Goal: Task Accomplishment & Management: Manage account settings

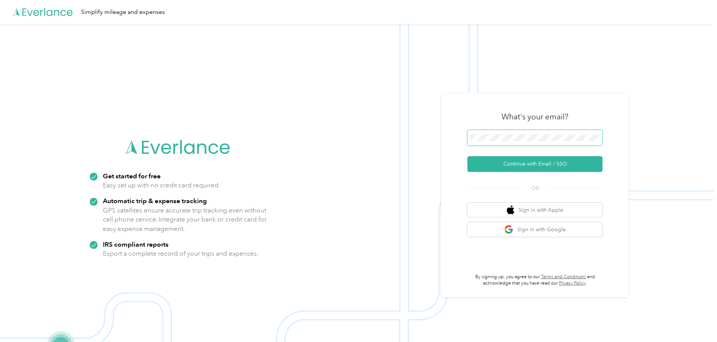
click at [489, 143] on span at bounding box center [535, 138] width 135 height 16
click at [555, 165] on button "Continue with Email / SSO" at bounding box center [535, 164] width 135 height 16
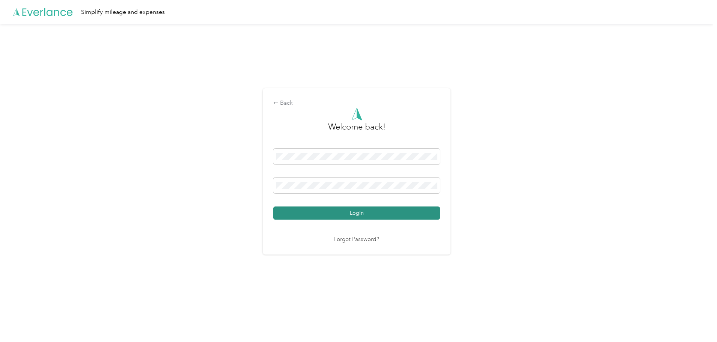
click at [370, 211] on button "Login" at bounding box center [356, 213] width 167 height 13
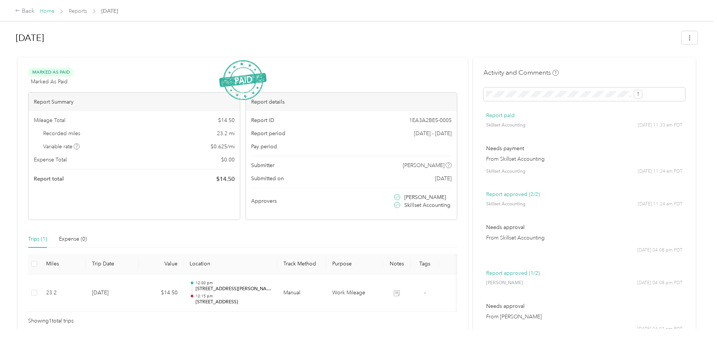
click at [54, 9] on link "Home" at bounding box center [47, 11] width 15 height 6
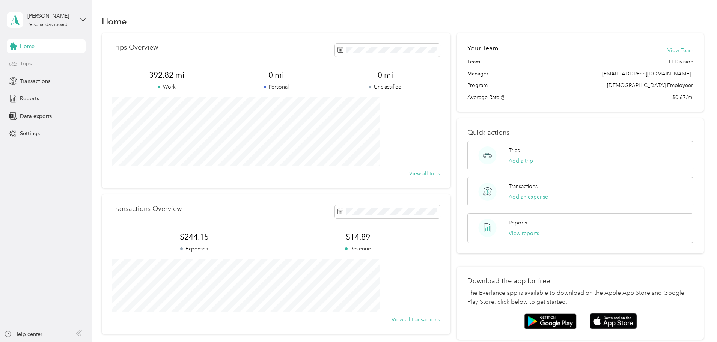
click at [46, 67] on div "Trips" at bounding box center [46, 64] width 79 height 14
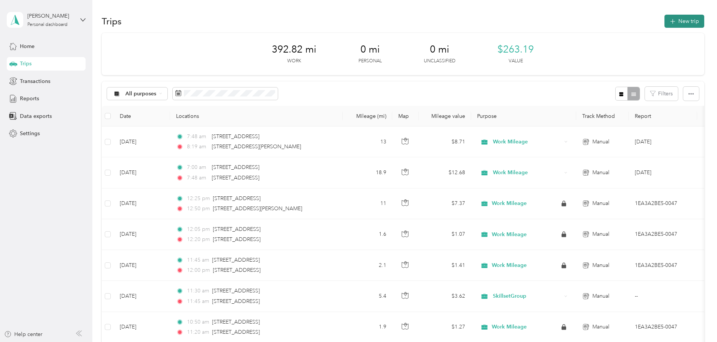
click at [670, 23] on span "button" at bounding box center [673, 21] width 6 height 6
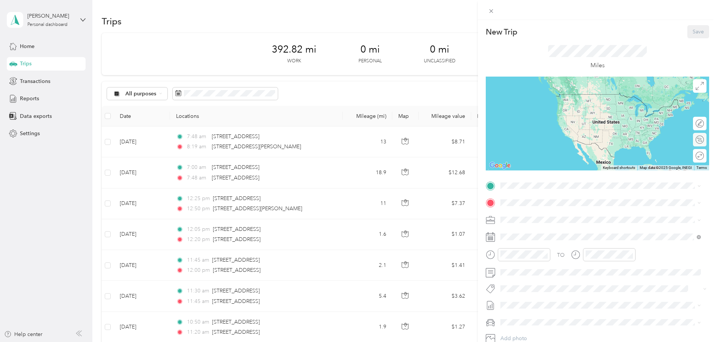
click at [701, 136] on div "Calculate route" at bounding box center [700, 140] width 14 height 14
click at [689, 139] on div at bounding box center [697, 140] width 16 height 8
click at [552, 211] on span "[STREET_ADDRESS][US_STATE]" at bounding box center [552, 213] width 75 height 7
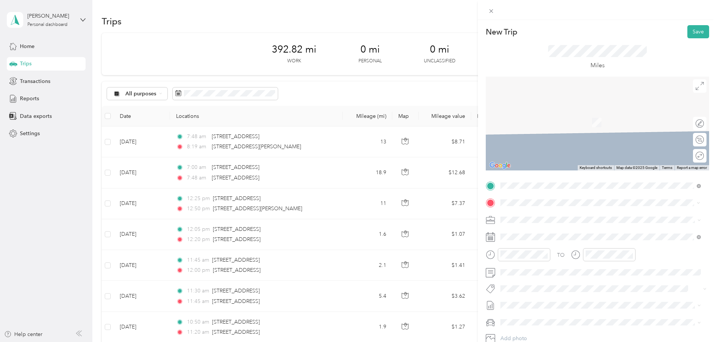
click at [568, 233] on span "[STREET_ADDRESS][US_STATE]" at bounding box center [552, 229] width 75 height 7
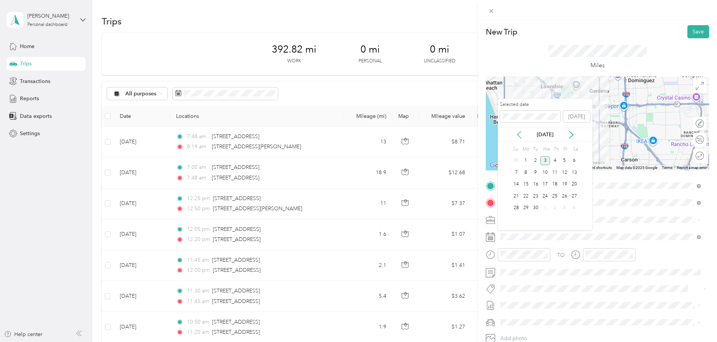
click at [521, 134] on icon at bounding box center [520, 135] width 8 height 8
click at [566, 172] on div "8" at bounding box center [565, 172] width 10 height 9
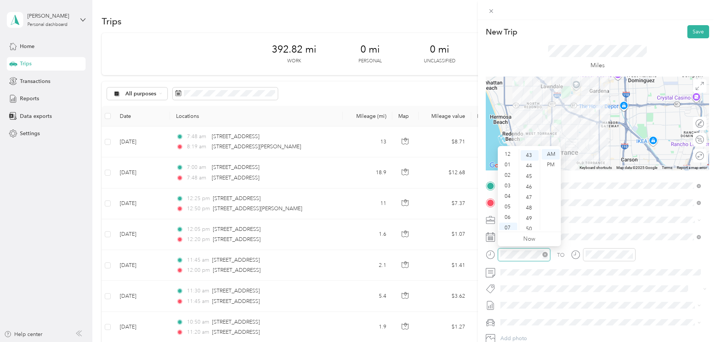
scroll to position [45, 0]
click at [508, 193] on div "08" at bounding box center [509, 193] width 18 height 11
click at [700, 202] on icon at bounding box center [699, 203] width 2 height 2
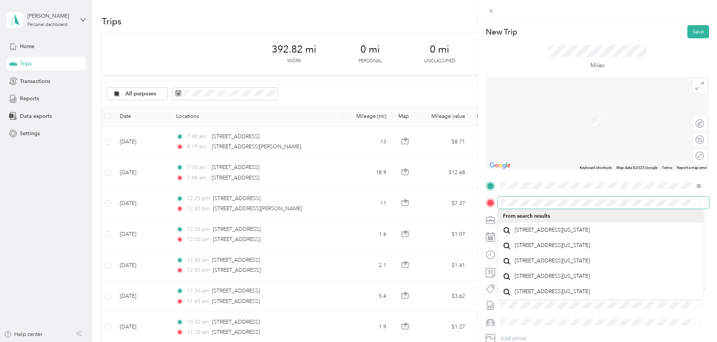
scroll to position [0, 0]
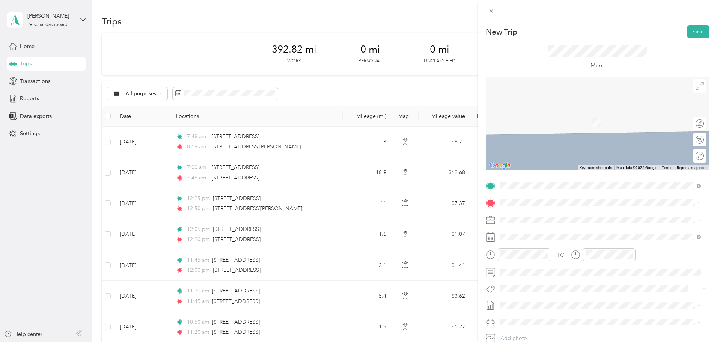
drag, startPoint x: 663, startPoint y: 252, endPoint x: 623, endPoint y: 280, distance: 48.9
click at [658, 342] on div "New Trip Save This trip cannot be edited because it is either under review, app…" at bounding box center [357, 342] width 714 height 0
click at [535, 231] on span at bounding box center [603, 237] width 211 height 12
click at [618, 233] on div "[STREET_ADDRESS][US_STATE]" at bounding box center [600, 227] width 195 height 10
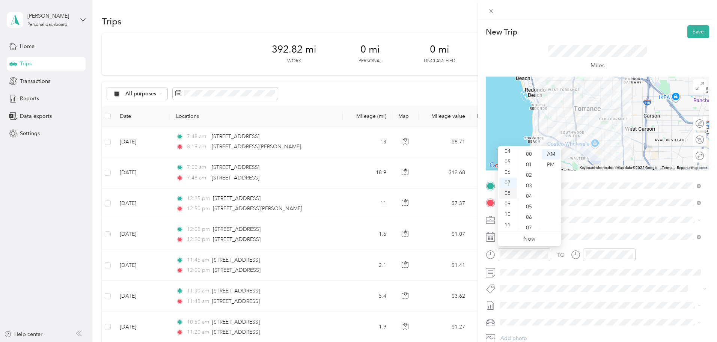
click at [508, 194] on div "08" at bounding box center [509, 193] width 18 height 11
click at [509, 198] on div "08" at bounding box center [509, 193] width 18 height 11
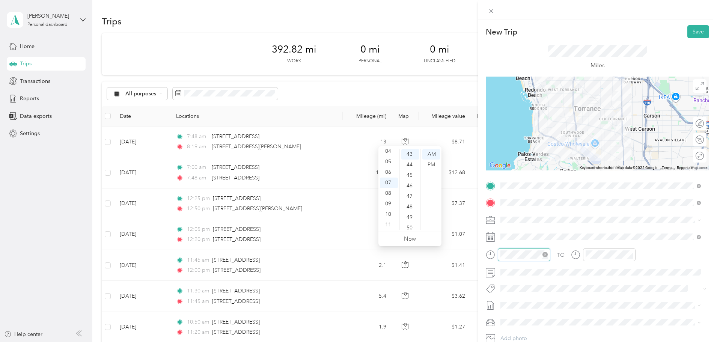
click at [546, 256] on icon "close-circle" at bounding box center [545, 254] width 5 height 5
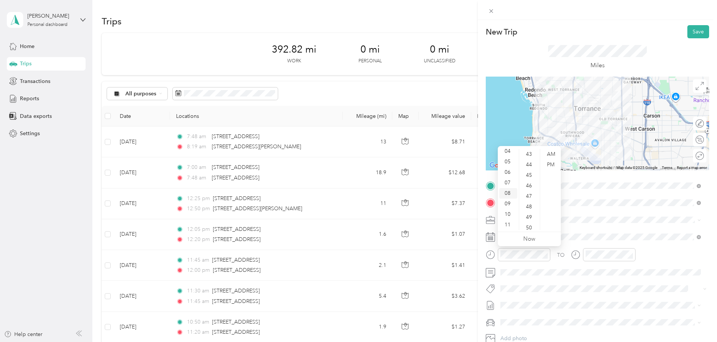
click at [507, 191] on div "08" at bounding box center [509, 193] width 18 height 11
click at [530, 177] on div "20" at bounding box center [530, 175] width 18 height 11
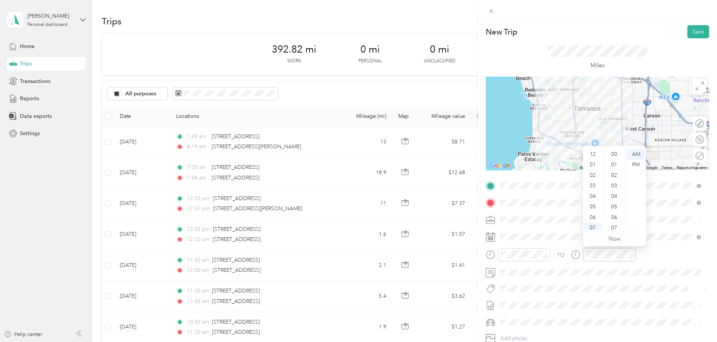
scroll to position [45, 0]
click at [591, 193] on div "08" at bounding box center [594, 193] width 18 height 11
click at [618, 214] on div "45" at bounding box center [615, 213] width 18 height 11
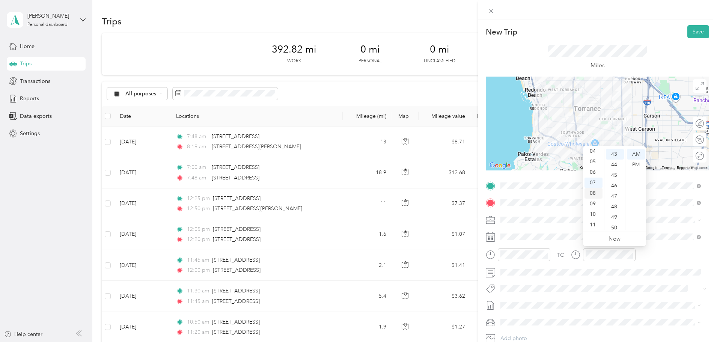
click at [593, 192] on div "08" at bounding box center [594, 193] width 18 height 11
click at [616, 195] on div "47" at bounding box center [615, 196] width 18 height 11
click at [691, 35] on button "Save" at bounding box center [699, 31] width 22 height 13
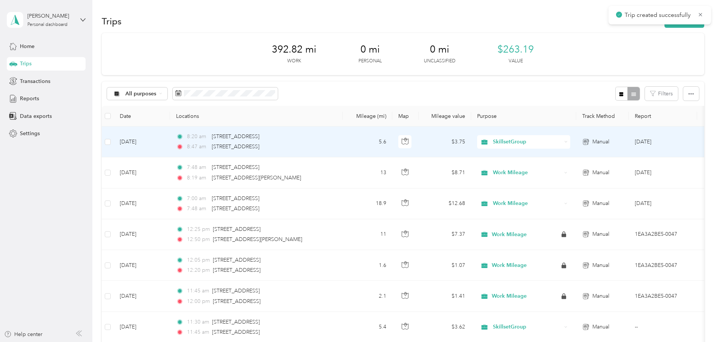
click at [334, 148] on div "8:47 am [STREET_ADDRESS]" at bounding box center [255, 147] width 158 height 8
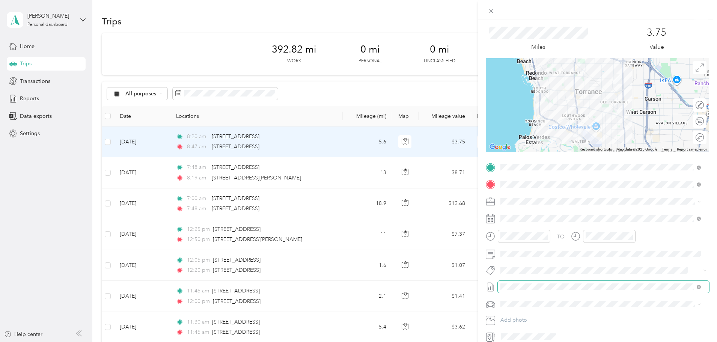
scroll to position [52, 0]
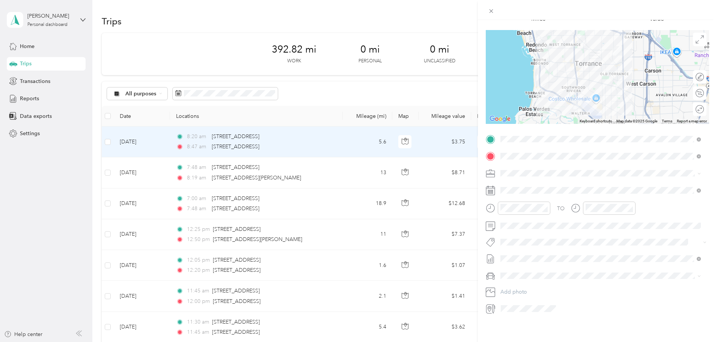
click at [525, 171] on span at bounding box center [603, 174] width 211 height 12
click at [530, 195] on div "Work Mileage" at bounding box center [600, 194] width 195 height 8
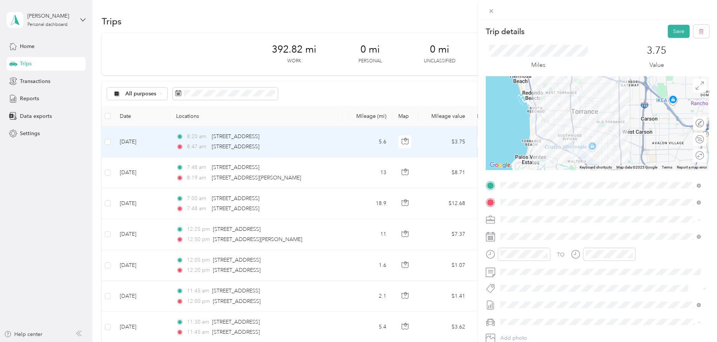
scroll to position [0, 0]
click at [675, 34] on button "Save" at bounding box center [679, 31] width 22 height 13
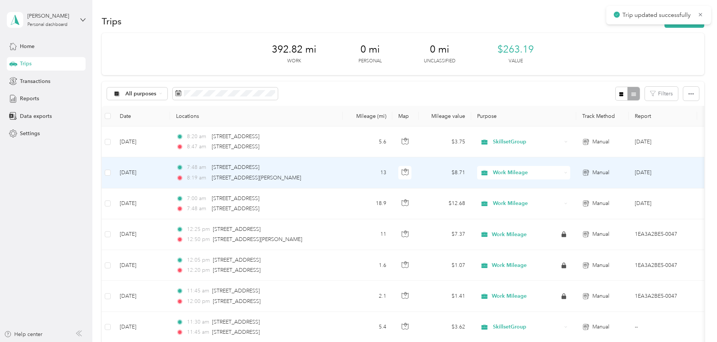
click at [393, 181] on td "13" at bounding box center [368, 172] width 50 height 31
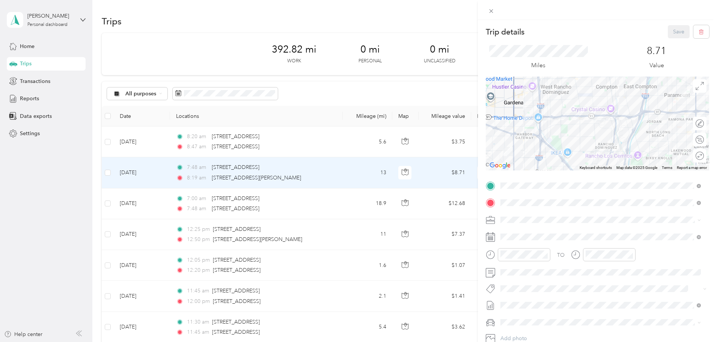
click at [414, 100] on div "Trip details Save This trip cannot be edited because it is either under review,…" at bounding box center [358, 171] width 717 height 342
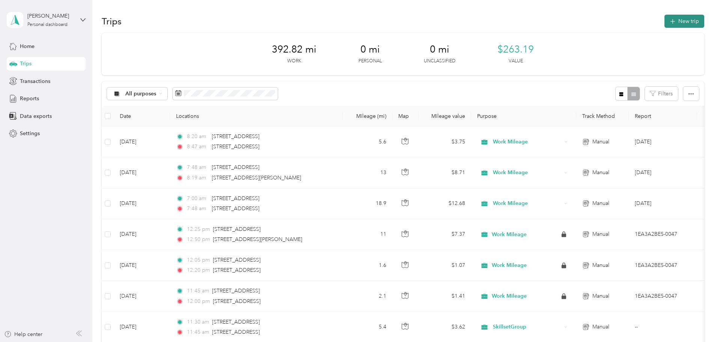
click at [669, 19] on icon "button" at bounding box center [673, 21] width 9 height 9
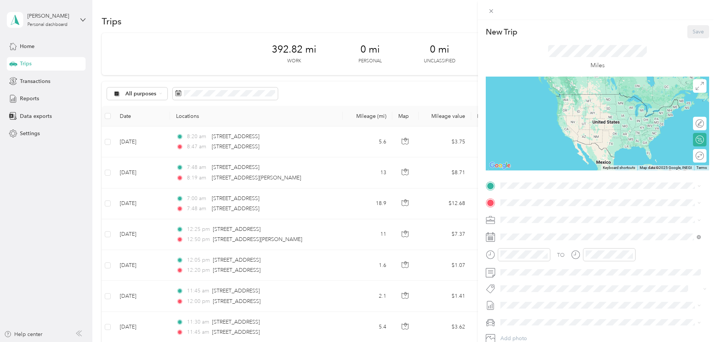
drag, startPoint x: 352, startPoint y: 146, endPoint x: 270, endPoint y: 143, distance: 82.7
click at [270, 143] on div "New Trip Save This trip cannot be edited because it is either under review, app…" at bounding box center [358, 171] width 717 height 342
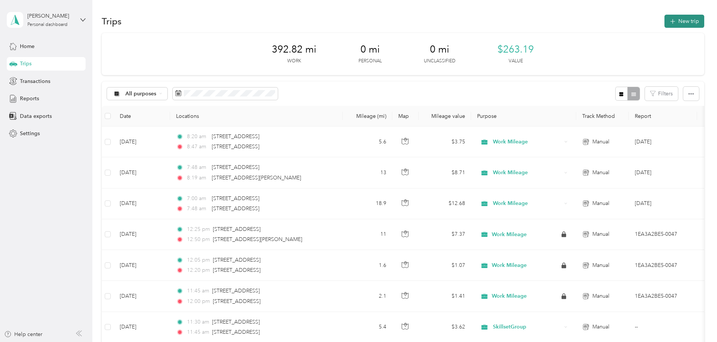
click at [665, 26] on button "New trip" at bounding box center [685, 21] width 40 height 13
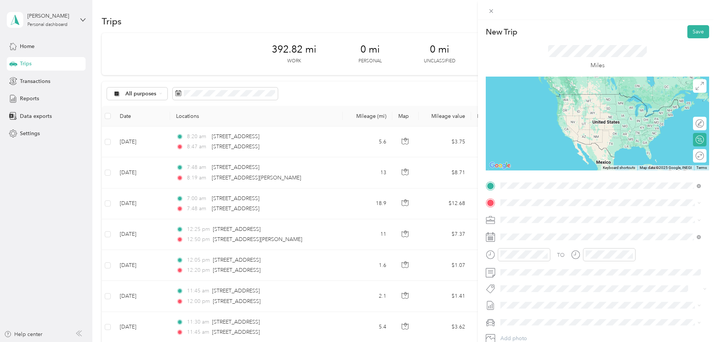
click at [571, 216] on span "[STREET_ADDRESS][US_STATE]" at bounding box center [552, 213] width 75 height 7
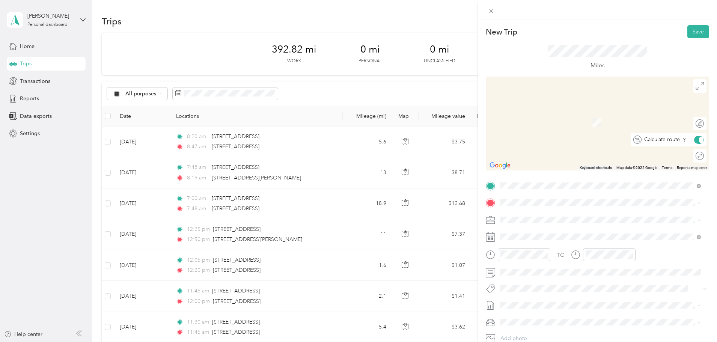
click at [700, 137] on div at bounding box center [702, 139] width 4 height 7
click at [557, 231] on span "[STREET_ADDRESS][US_STATE]" at bounding box center [552, 230] width 75 height 7
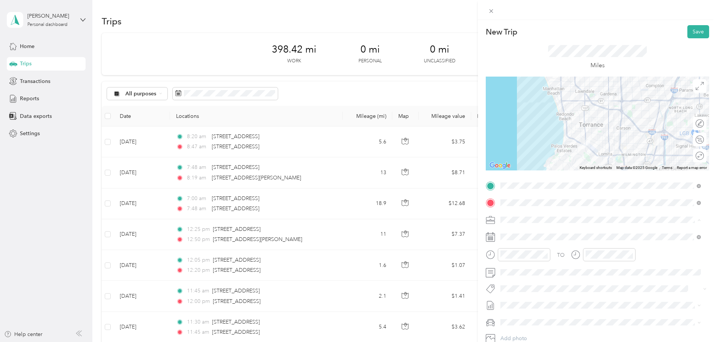
click at [532, 241] on li "Work Mileage" at bounding box center [601, 246] width 206 height 13
click at [509, 193] on div "08" at bounding box center [509, 193] width 18 height 11
click at [529, 201] on div "39" at bounding box center [530, 202] width 18 height 11
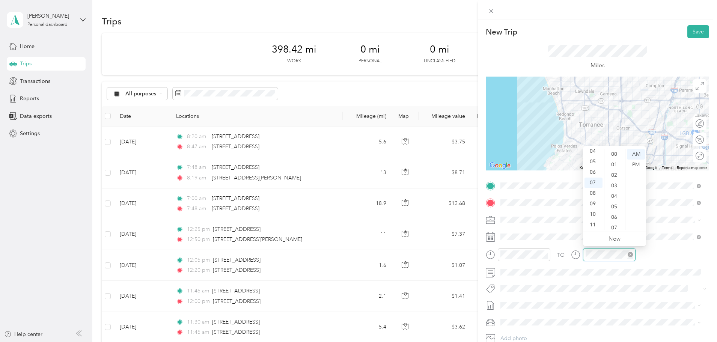
scroll to position [550, 0]
click at [590, 195] on div "08" at bounding box center [594, 193] width 18 height 11
click at [591, 192] on div "08" at bounding box center [594, 193] width 18 height 11
click at [545, 252] on icon "close-circle" at bounding box center [545, 254] width 5 height 5
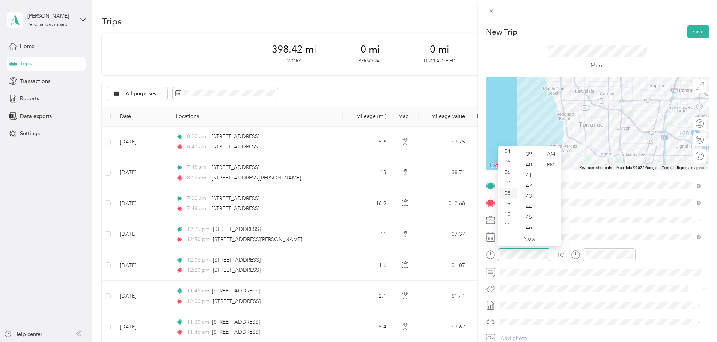
click at [510, 194] on div "08" at bounding box center [509, 193] width 18 height 11
click at [531, 198] on div "50" at bounding box center [530, 195] width 18 height 11
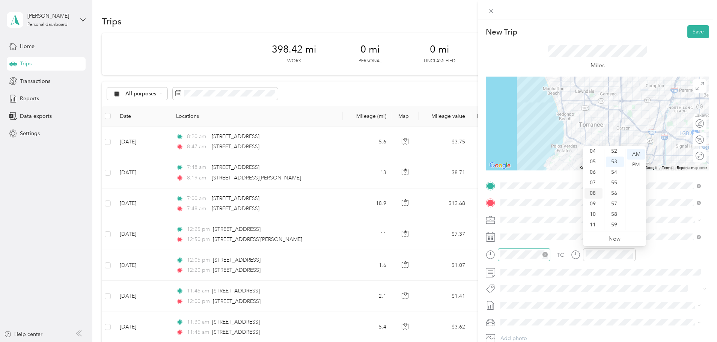
click at [590, 193] on div "08" at bounding box center [594, 193] width 18 height 11
click at [614, 214] on div "58" at bounding box center [615, 214] width 18 height 11
click at [563, 267] on span at bounding box center [603, 273] width 211 height 12
click at [692, 35] on button "Save" at bounding box center [699, 31] width 22 height 13
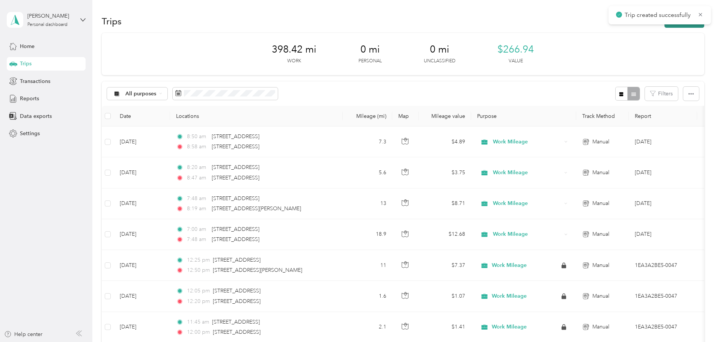
click at [665, 24] on button "New trip" at bounding box center [685, 21] width 40 height 13
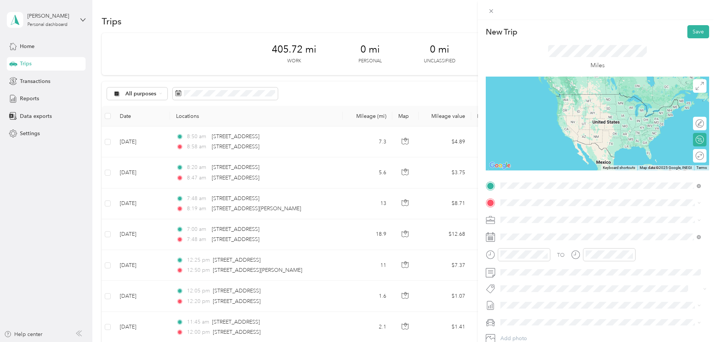
click at [613, 213] on div "[STREET_ADDRESS][US_STATE]" at bounding box center [600, 213] width 195 height 10
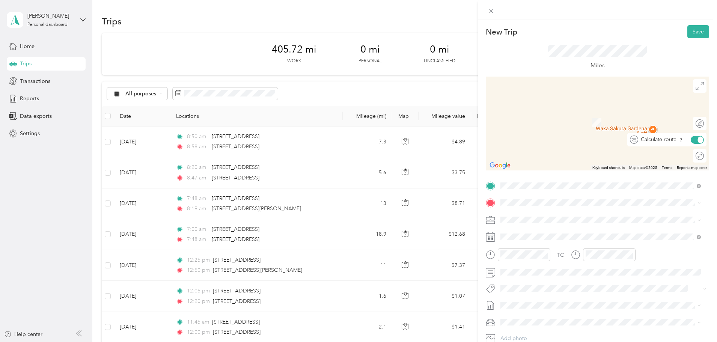
click at [698, 142] on div at bounding box center [701, 139] width 6 height 7
click at [571, 231] on span "[STREET_ADDRESS][US_STATE]" at bounding box center [552, 227] width 75 height 7
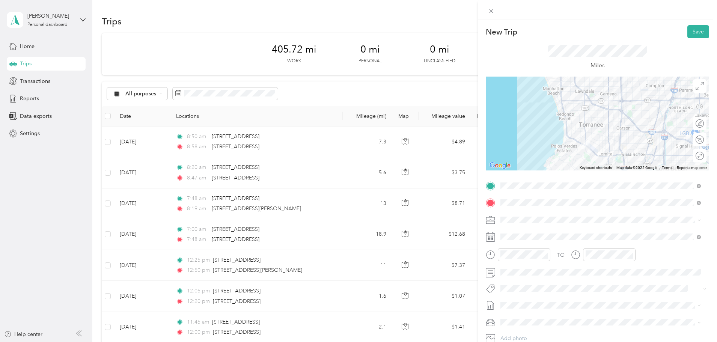
click at [539, 246] on div "Work Mileage" at bounding box center [600, 245] width 195 height 8
click at [562, 243] on div "TO Add photo" at bounding box center [597, 270] width 223 height 181
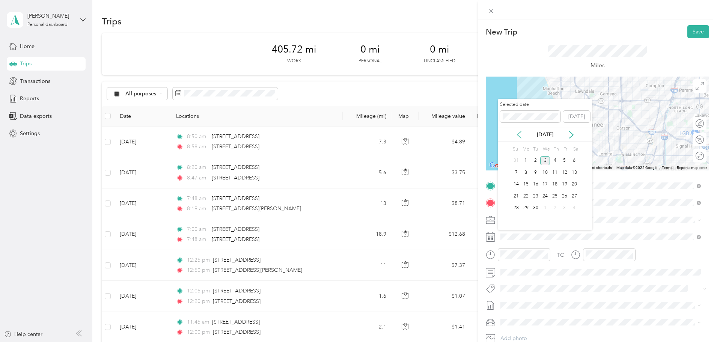
click at [520, 131] on icon at bounding box center [520, 135] width 8 height 8
click at [563, 172] on div "8" at bounding box center [565, 172] width 10 height 9
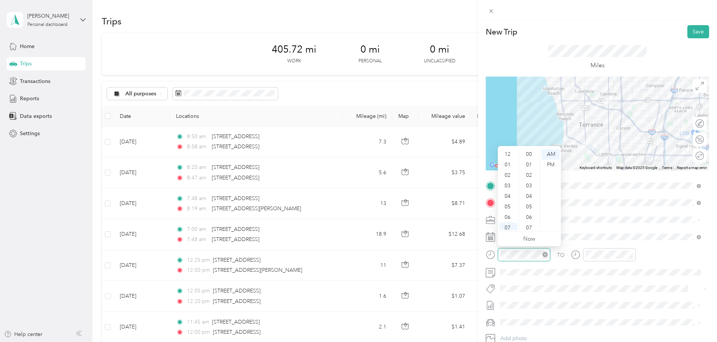
scroll to position [550, 0]
click at [507, 202] on div "09" at bounding box center [509, 204] width 18 height 11
click at [527, 205] on div "05" at bounding box center [530, 207] width 18 height 11
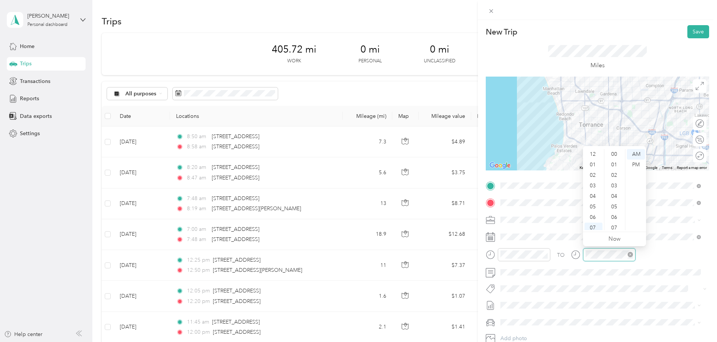
scroll to position [45, 0]
click at [589, 204] on div "09" at bounding box center [594, 204] width 18 height 11
click at [613, 227] on div "34" at bounding box center [615, 225] width 18 height 11
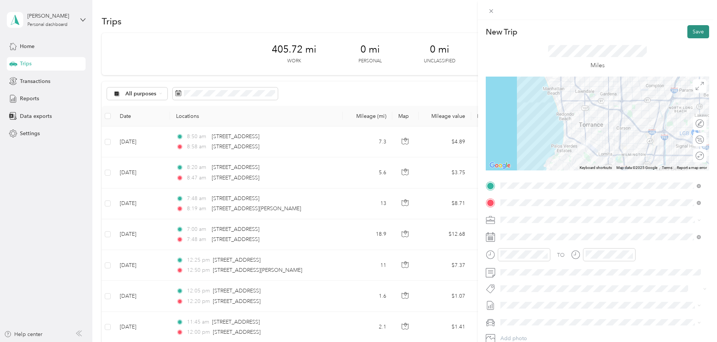
click at [693, 31] on button "Save" at bounding box center [699, 31] width 22 height 13
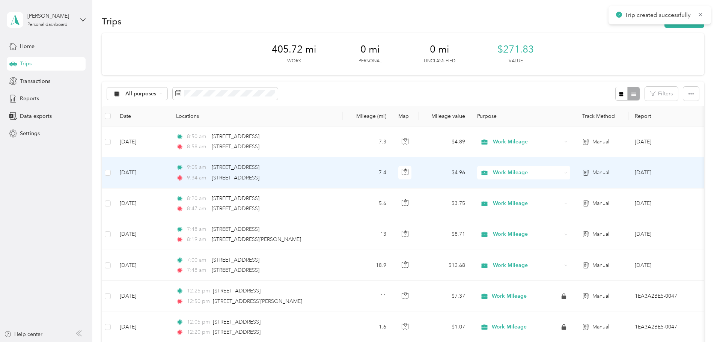
click at [334, 181] on div "9:34 am [STREET_ADDRESS]" at bounding box center [255, 178] width 158 height 8
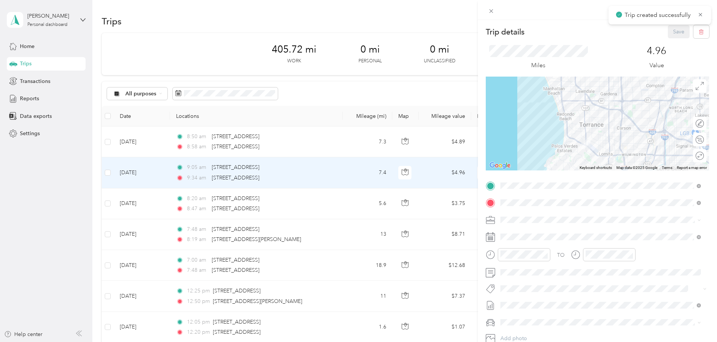
click at [378, 146] on div "Trip details Save This trip cannot be edited because it is either under review,…" at bounding box center [358, 171] width 717 height 342
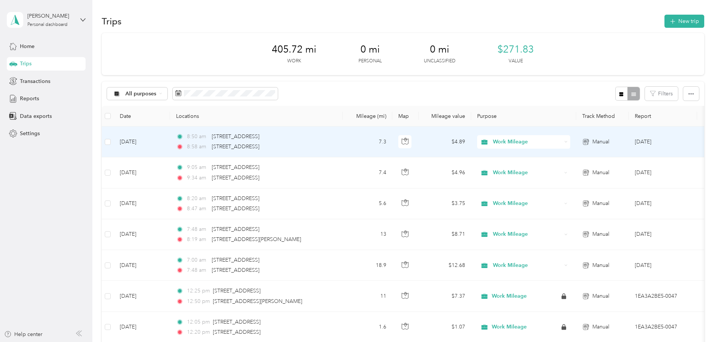
click at [334, 148] on div "8:58 am [STREET_ADDRESS]" at bounding box center [255, 147] width 158 height 8
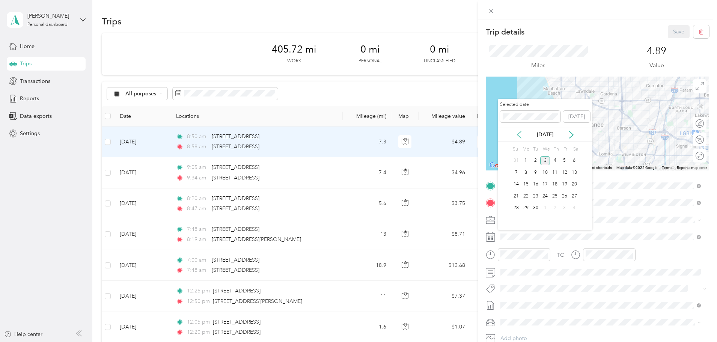
click at [521, 136] on icon at bounding box center [520, 135] width 8 height 8
click at [563, 173] on div "8" at bounding box center [565, 172] width 10 height 9
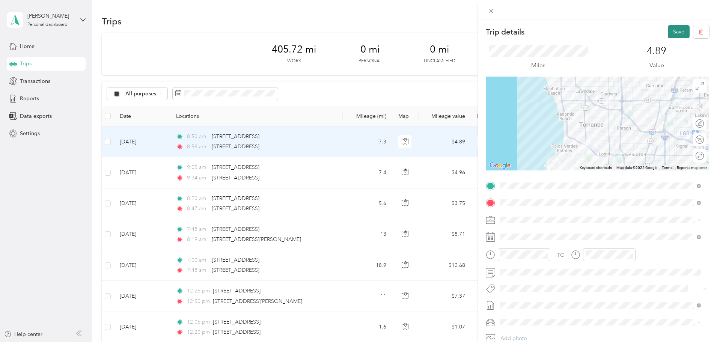
click at [670, 37] on button "Save" at bounding box center [679, 31] width 22 height 13
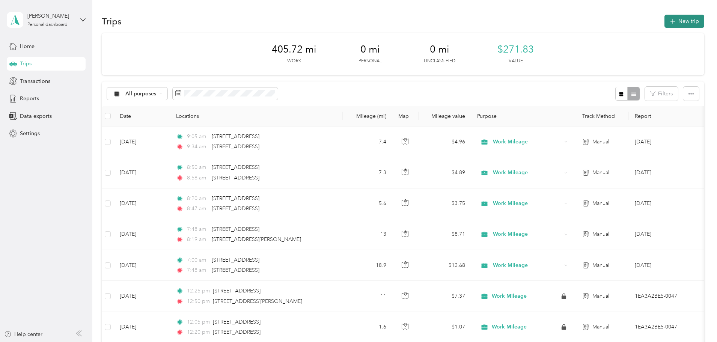
click at [669, 23] on icon "button" at bounding box center [673, 21] width 9 height 9
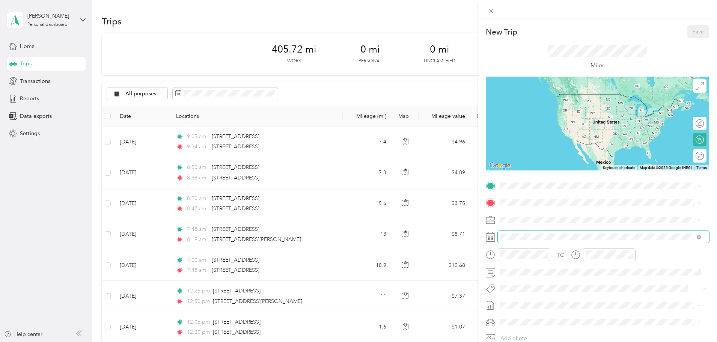
click at [536, 239] on span at bounding box center [603, 237] width 211 height 12
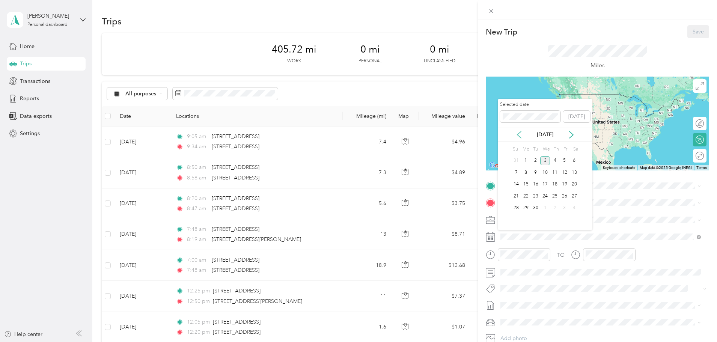
click at [518, 137] on icon at bounding box center [520, 135] width 8 height 8
click at [566, 199] on div "22" at bounding box center [565, 196] width 10 height 9
click at [557, 186] on div "14" at bounding box center [555, 184] width 10 height 9
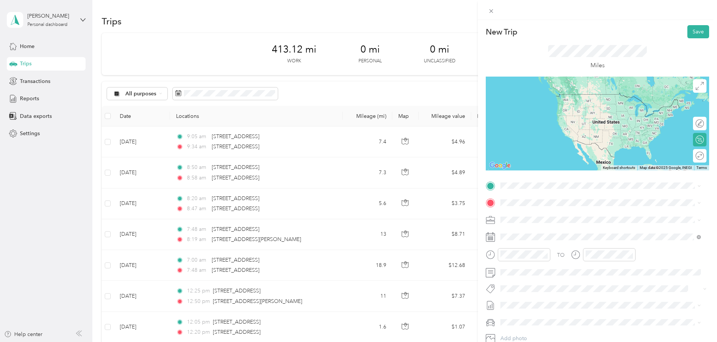
click at [560, 209] on span "[STREET_ADDRESS][US_STATE]" at bounding box center [552, 209] width 75 height 7
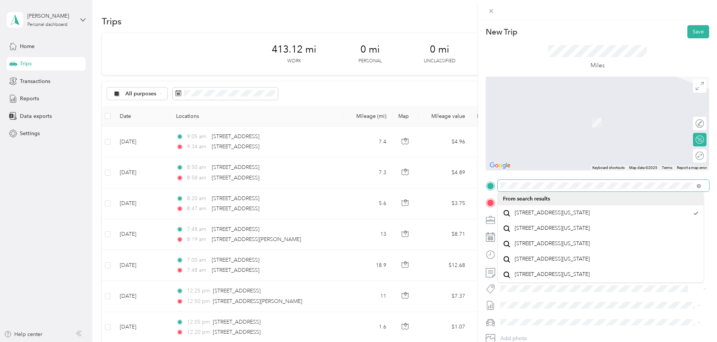
click at [493, 189] on div at bounding box center [597, 186] width 223 height 12
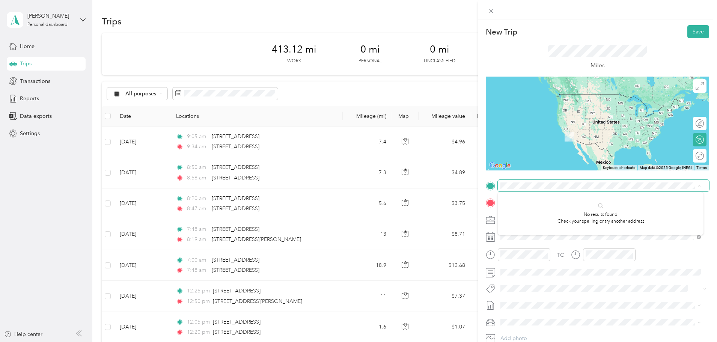
click at [549, 190] on span at bounding box center [603, 186] width 211 height 12
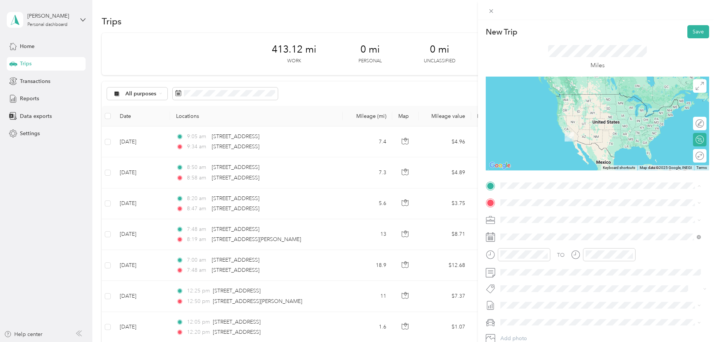
click at [548, 216] on span "[STREET_ADDRESS][PERSON_NAME][US_STATE]" at bounding box center [573, 213] width 117 height 7
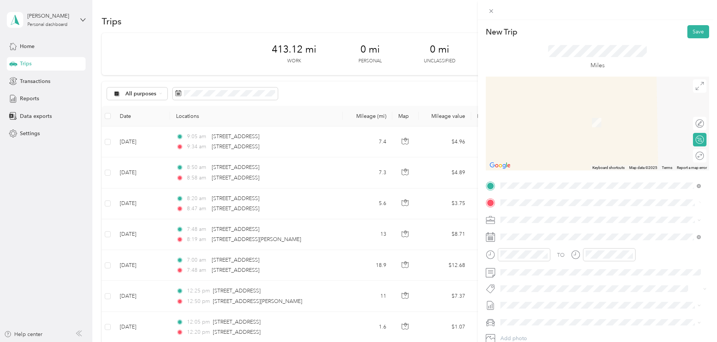
click at [579, 228] on span "[STREET_ADDRESS][US_STATE]" at bounding box center [552, 230] width 75 height 7
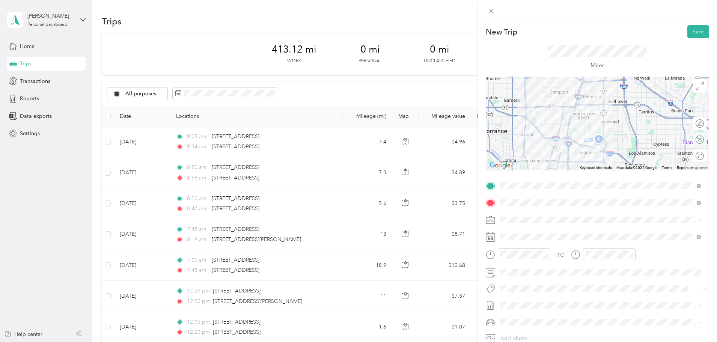
click at [693, 144] on div "Calculate route" at bounding box center [700, 140] width 14 height 14
click at [690, 141] on div at bounding box center [697, 140] width 16 height 8
click at [532, 242] on li "Work Mileage" at bounding box center [601, 246] width 206 height 13
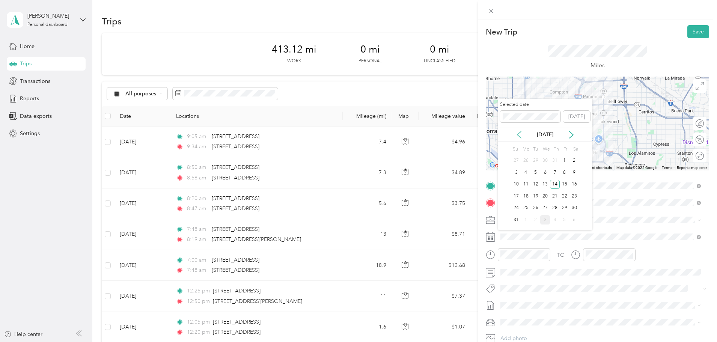
click at [520, 137] on icon at bounding box center [520, 134] width 4 height 7
click at [570, 134] on icon at bounding box center [572, 135] width 8 height 8
click at [553, 186] on div "14" at bounding box center [555, 184] width 10 height 9
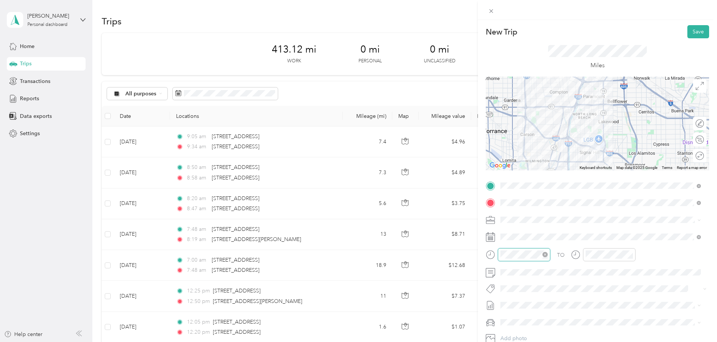
scroll to position [550, 0]
click at [510, 204] on div "09" at bounding box center [509, 204] width 18 height 11
click at [531, 153] on div "00" at bounding box center [530, 154] width 18 height 11
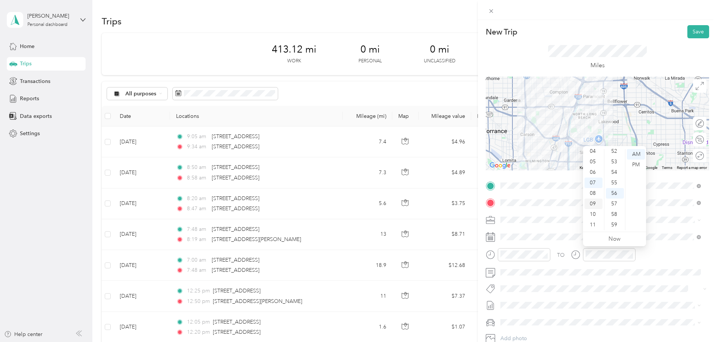
click at [594, 202] on div "09" at bounding box center [594, 204] width 18 height 11
click at [614, 192] on div "20" at bounding box center [615, 190] width 18 height 11
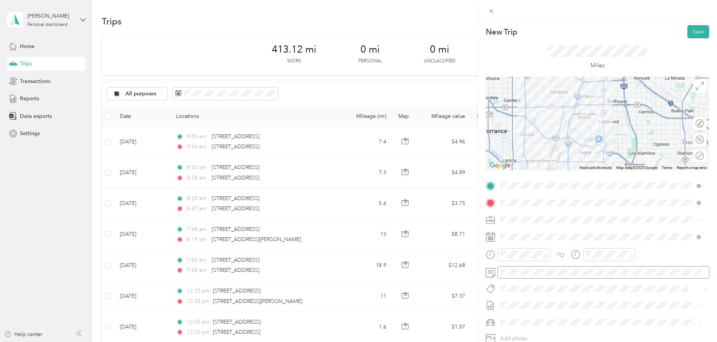
click at [424, 283] on div "New Trip Save This trip cannot be edited because it is either under review, app…" at bounding box center [358, 171] width 717 height 342
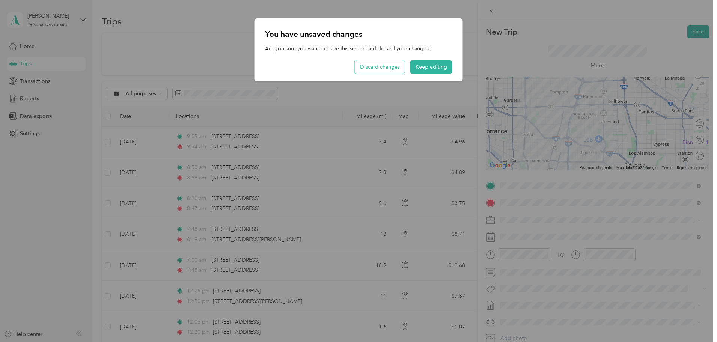
click at [393, 68] on button "Discard changes" at bounding box center [380, 66] width 50 height 13
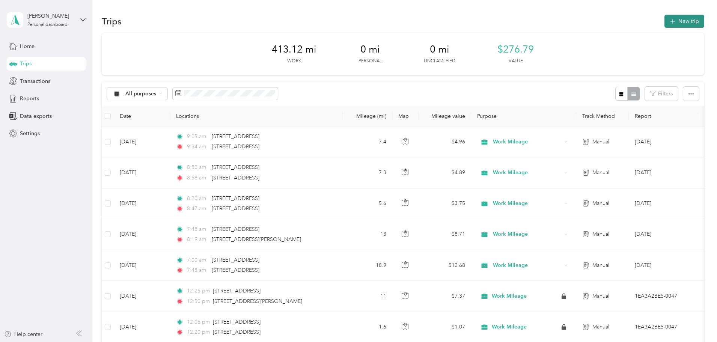
click at [665, 21] on button "New trip" at bounding box center [685, 21] width 40 height 13
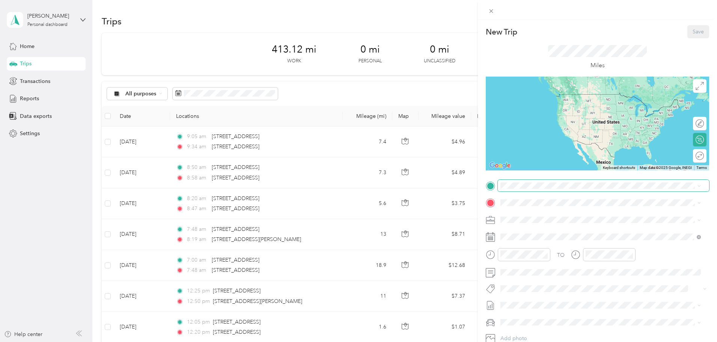
click at [605, 182] on span at bounding box center [603, 186] width 211 height 12
click at [571, 216] on span "[STREET_ADDRESS][PERSON_NAME][US_STATE]" at bounding box center [573, 213] width 117 height 7
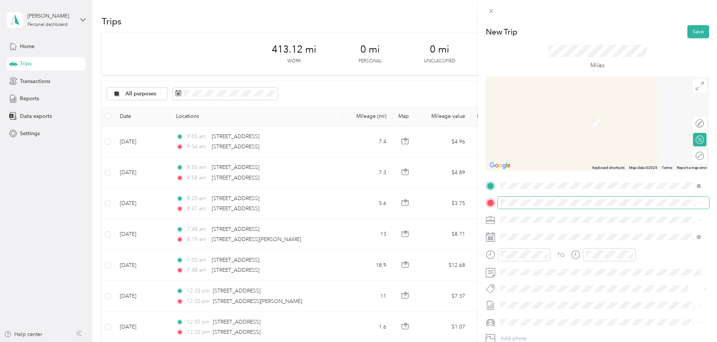
click at [536, 198] on span at bounding box center [603, 203] width 211 height 12
click at [693, 140] on div "Calculate route" at bounding box center [700, 140] width 14 height 14
click at [689, 140] on div at bounding box center [697, 140] width 16 height 8
click at [548, 232] on span "[STREET_ADDRESS][US_STATE]" at bounding box center [552, 229] width 75 height 7
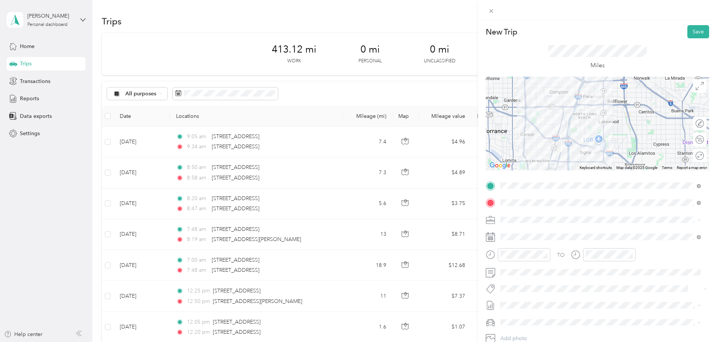
click at [533, 247] on div "Work Mileage" at bounding box center [600, 246] width 195 height 8
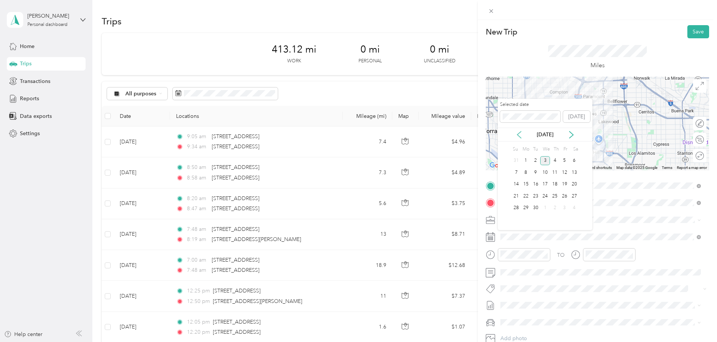
click at [523, 134] on icon at bounding box center [520, 135] width 8 height 8
click at [553, 186] on div "14" at bounding box center [555, 184] width 10 height 9
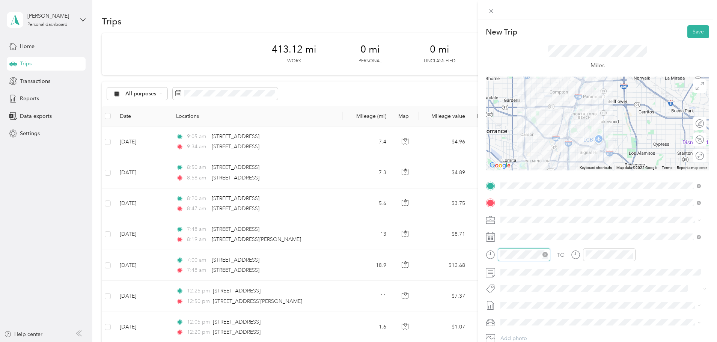
scroll to position [105, 0]
click at [513, 201] on div "09" at bounding box center [509, 204] width 18 height 11
click at [529, 156] on div "00" at bounding box center [530, 154] width 18 height 11
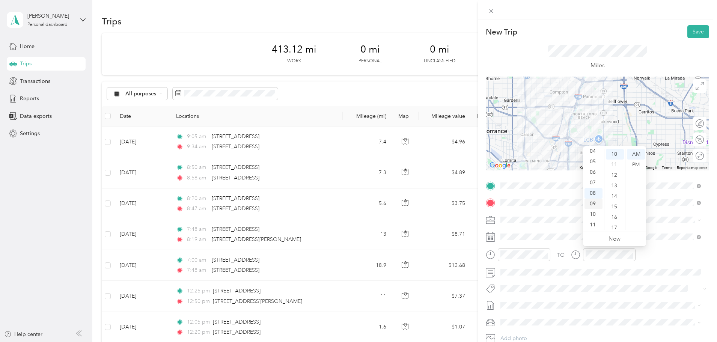
click at [597, 203] on div "09" at bounding box center [594, 204] width 18 height 11
click at [609, 183] on div "20" at bounding box center [615, 184] width 18 height 11
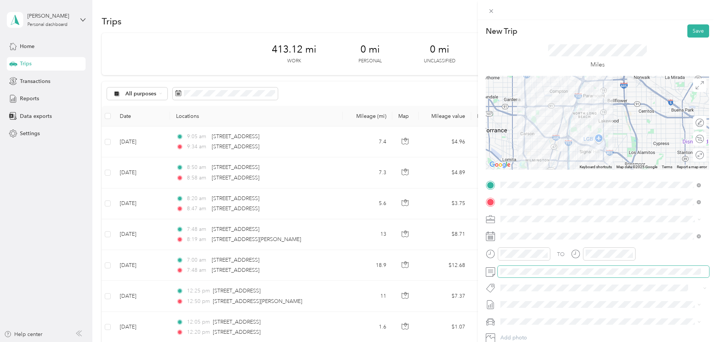
scroll to position [0, 0]
click at [696, 32] on button "Save" at bounding box center [699, 31] width 22 height 13
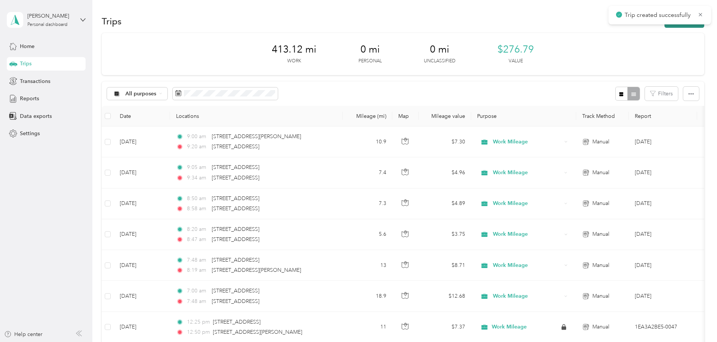
click at [665, 26] on button "New trip" at bounding box center [685, 21] width 40 height 13
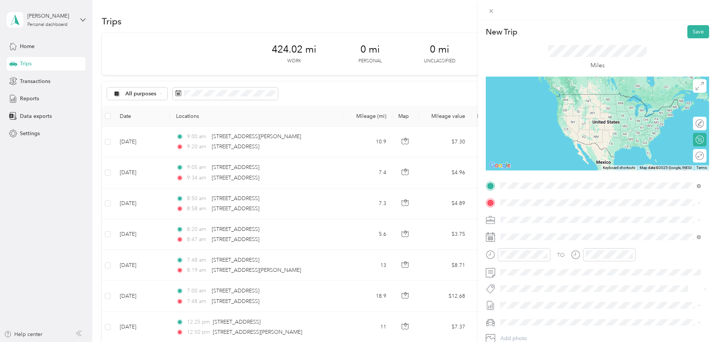
click at [549, 218] on div "[STREET_ADDRESS][US_STATE]" at bounding box center [600, 213] width 195 height 10
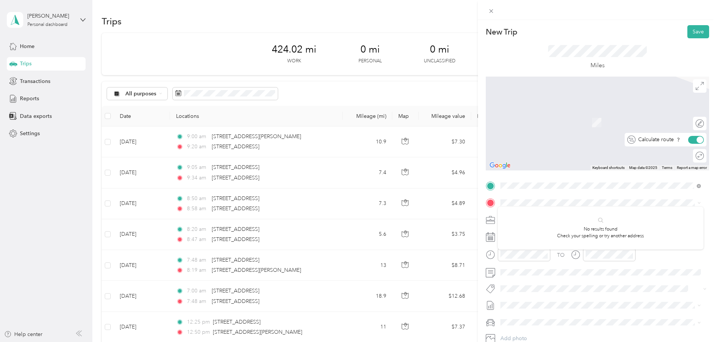
click at [696, 142] on div "Calculate route" at bounding box center [670, 140] width 68 height 8
click at [691, 142] on div at bounding box center [697, 140] width 16 height 8
click at [560, 198] on span at bounding box center [603, 203] width 211 height 12
click at [557, 233] on span "[STREET_ADDRESS][PERSON_NAME][US_STATE]" at bounding box center [573, 230] width 117 height 7
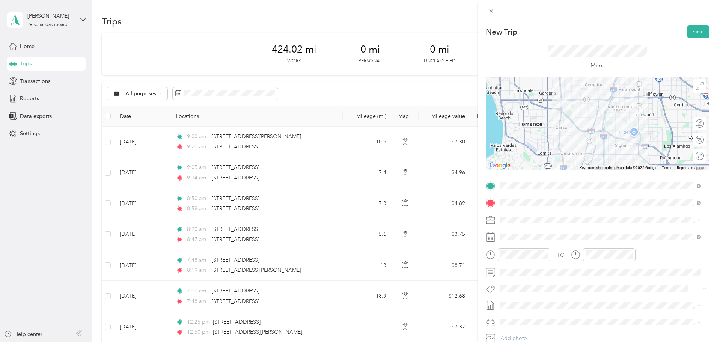
click at [527, 247] on div "Work Mileage" at bounding box center [600, 246] width 195 height 8
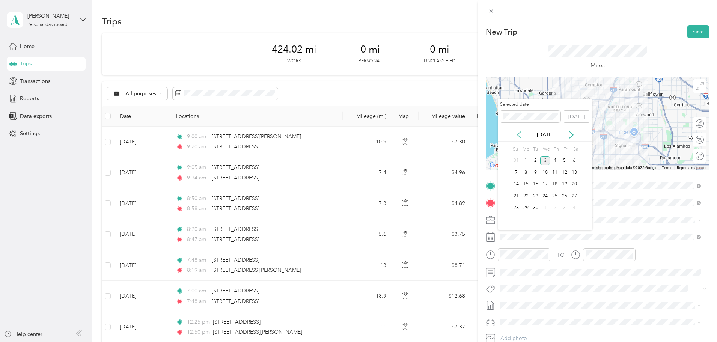
click at [517, 131] on icon at bounding box center [520, 135] width 8 height 8
click at [555, 186] on div "14" at bounding box center [555, 184] width 10 height 9
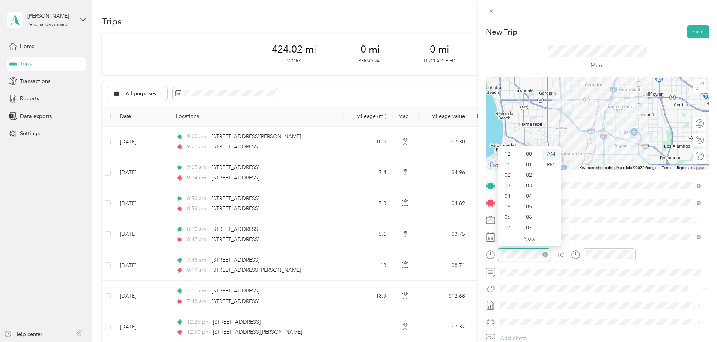
scroll to position [45, 0]
click at [512, 202] on div "09" at bounding box center [509, 204] width 18 height 11
click at [531, 169] on div "20" at bounding box center [530, 174] width 18 height 11
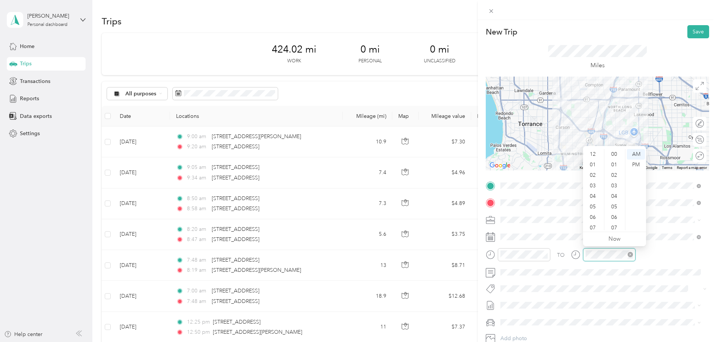
scroll to position [45, 0]
click at [597, 202] on div "09" at bounding box center [594, 204] width 18 height 11
click at [618, 211] on div "38" at bounding box center [615, 213] width 18 height 11
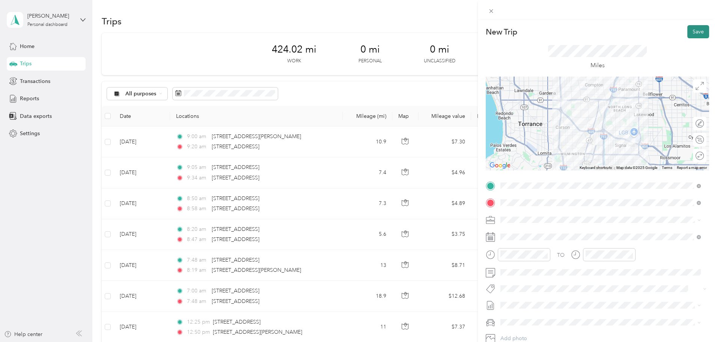
click at [688, 32] on button "Save" at bounding box center [699, 31] width 22 height 13
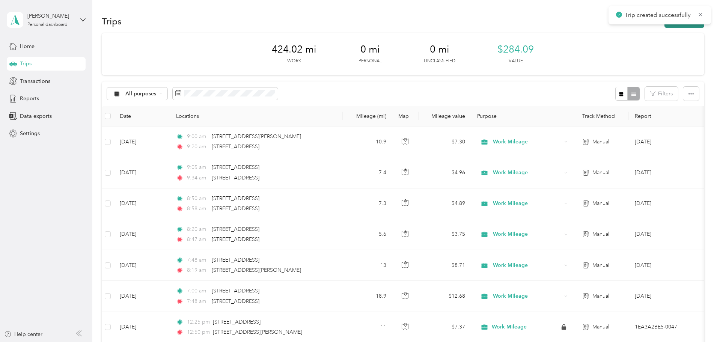
click at [665, 27] on button "New trip" at bounding box center [685, 21] width 40 height 13
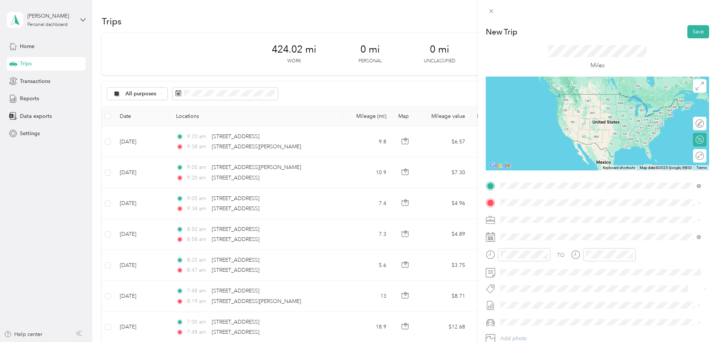
click at [540, 213] on span "[STREET_ADDRESS][PERSON_NAME][US_STATE]" at bounding box center [573, 213] width 117 height 7
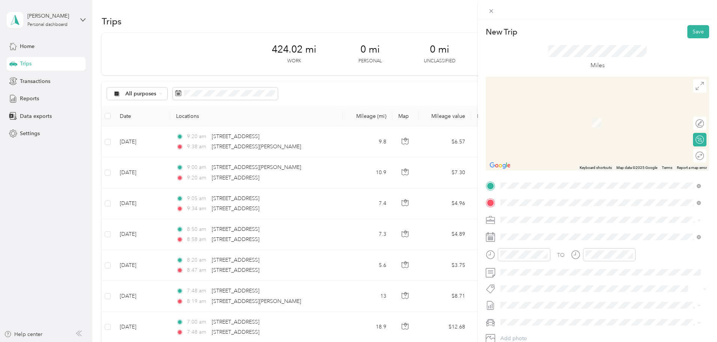
click at [602, 236] on div "[STREET_ADDRESS][US_STATE]" at bounding box center [600, 230] width 195 height 10
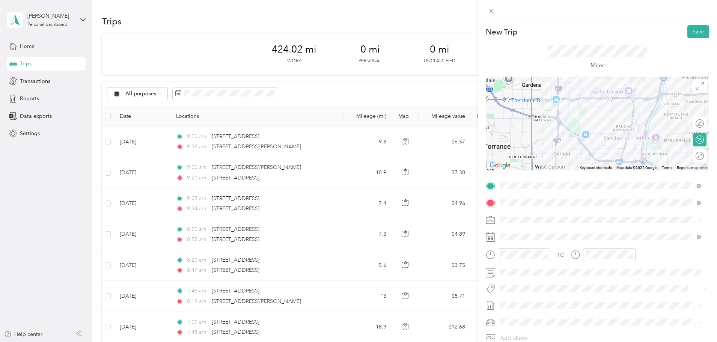
click at [531, 246] on div "Work Mileage" at bounding box center [600, 246] width 195 height 8
drag, startPoint x: 512, startPoint y: 202, endPoint x: 523, endPoint y: 202, distance: 11.3
click at [512, 203] on div "09" at bounding box center [509, 204] width 18 height 11
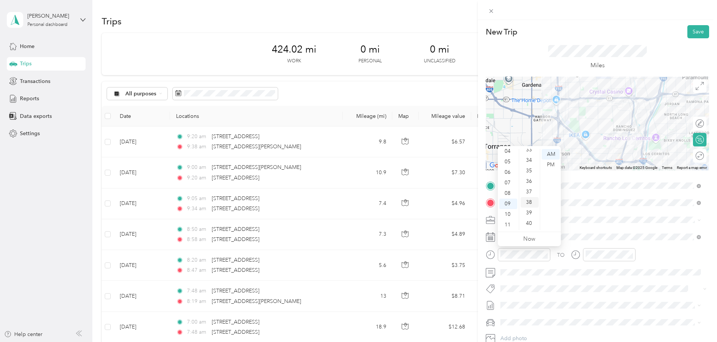
click at [533, 203] on div "38" at bounding box center [530, 202] width 18 height 11
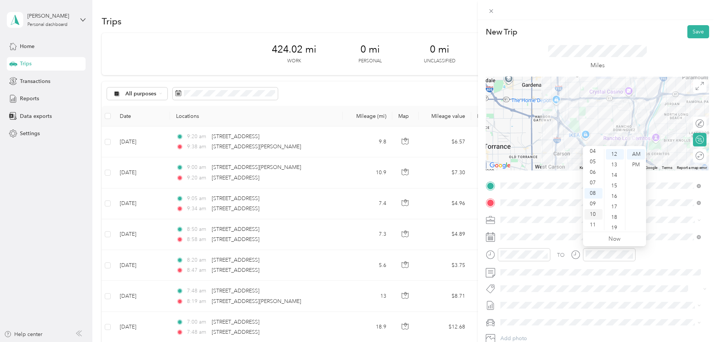
click at [593, 211] on div "10" at bounding box center [594, 214] width 18 height 11
click at [616, 183] on div "11" at bounding box center [615, 181] width 18 height 11
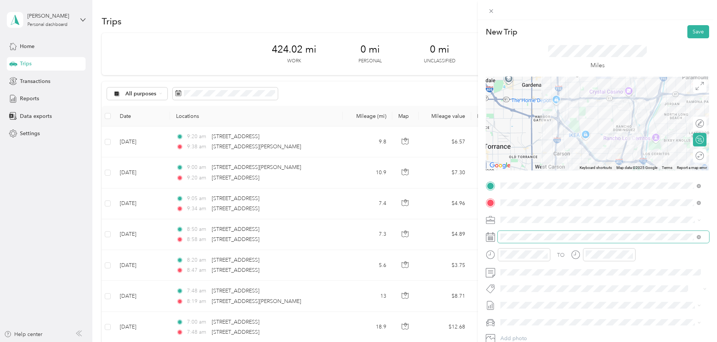
click at [559, 233] on span at bounding box center [603, 237] width 211 height 12
click at [537, 233] on span at bounding box center [603, 237] width 211 height 12
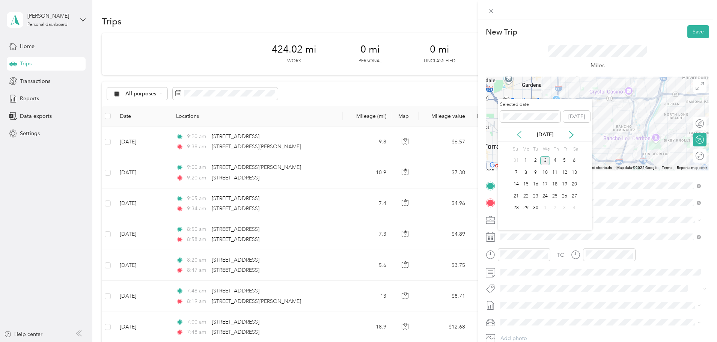
click at [520, 136] on icon at bounding box center [520, 135] width 8 height 8
click at [558, 187] on div "14" at bounding box center [555, 184] width 10 height 9
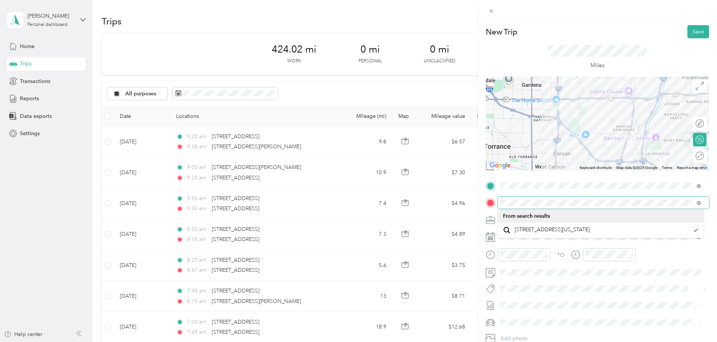
click at [494, 192] on div "TO Add photo" at bounding box center [597, 270] width 223 height 181
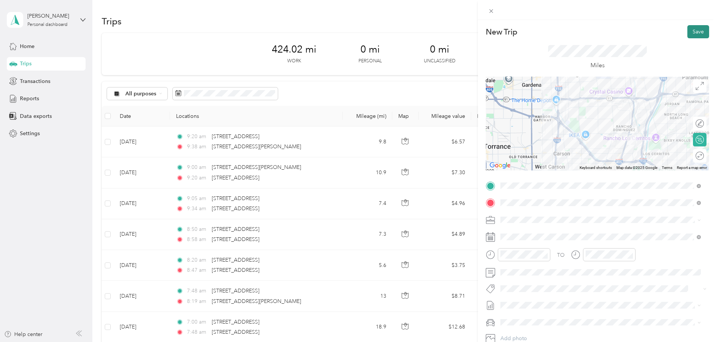
click at [692, 34] on button "Save" at bounding box center [699, 31] width 22 height 13
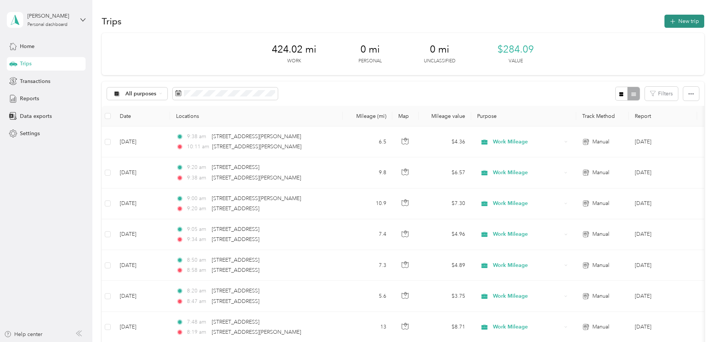
click at [665, 18] on button "New trip" at bounding box center [685, 21] width 40 height 13
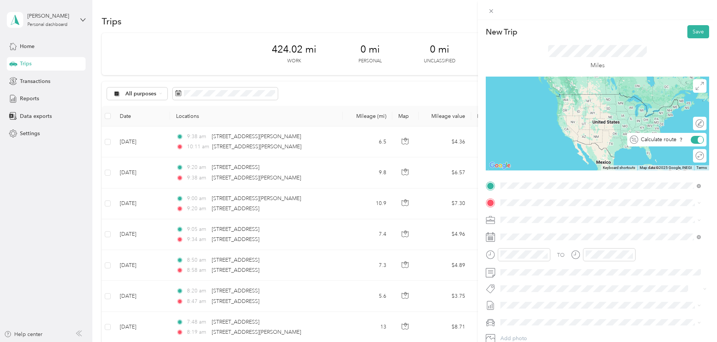
click at [698, 139] on div at bounding box center [701, 139] width 6 height 7
click at [546, 216] on span "[STREET_ADDRESS][US_STATE]" at bounding box center [552, 213] width 75 height 7
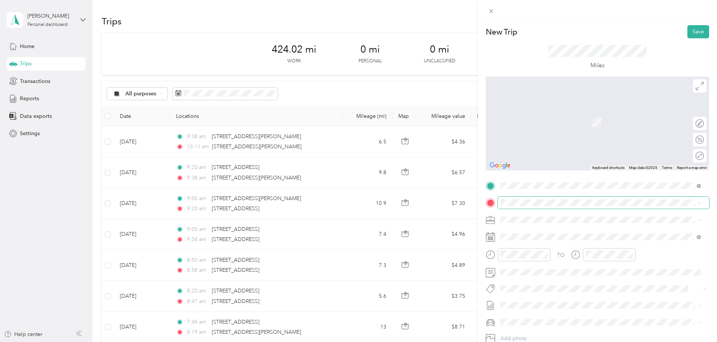
click at [530, 206] on span at bounding box center [603, 203] width 211 height 12
click at [610, 236] on div "[STREET_ADDRESS][PERSON_NAME][US_STATE]" at bounding box center [600, 230] width 195 height 10
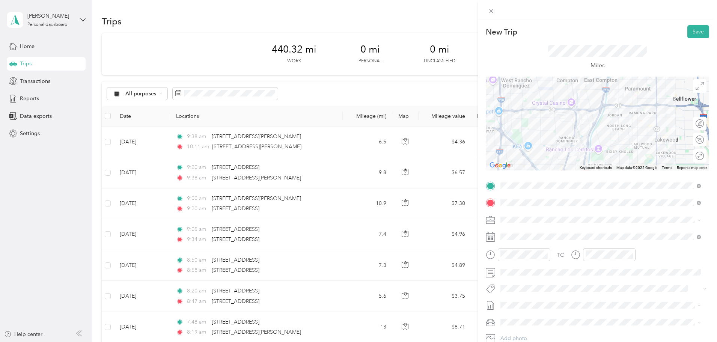
click at [528, 243] on span "Work Mileage" at bounding box center [519, 246] width 33 height 6
click at [511, 217] on div "10" at bounding box center [509, 214] width 18 height 11
click at [510, 213] on div "10" at bounding box center [509, 214] width 18 height 11
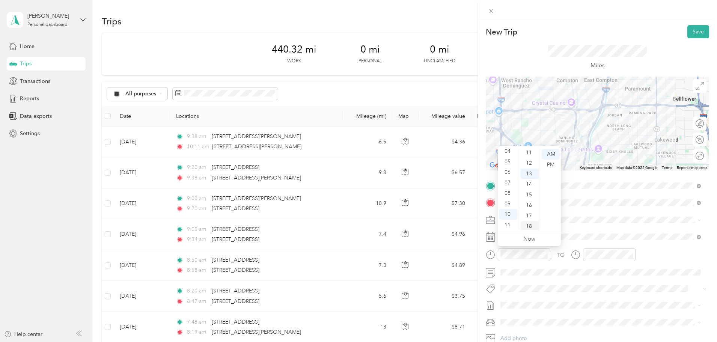
scroll to position [99, 0]
click at [532, 183] on div "12" at bounding box center [530, 181] width 18 height 11
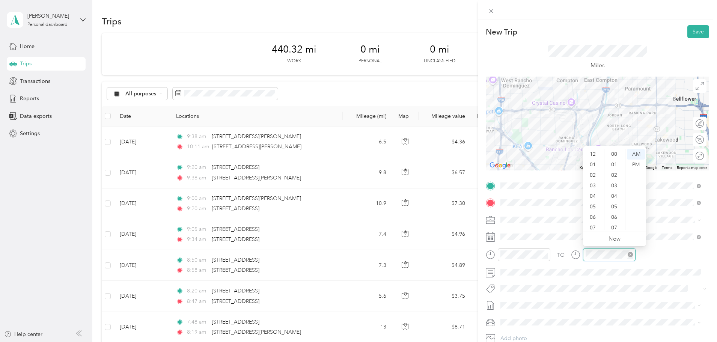
scroll to position [45, 0]
click at [592, 214] on div "10" at bounding box center [594, 214] width 18 height 11
click at [614, 193] on div "38" at bounding box center [615, 192] width 18 height 11
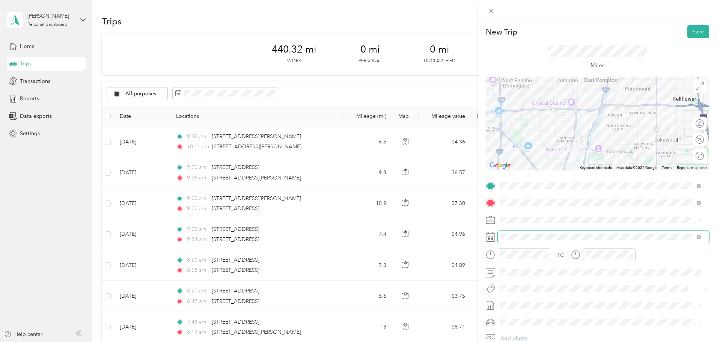
click at [535, 232] on span at bounding box center [603, 237] width 211 height 12
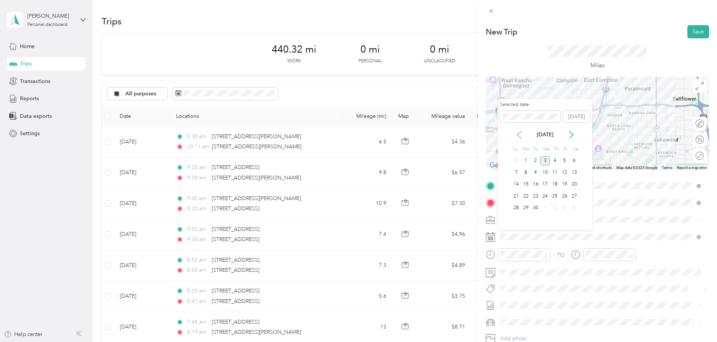
click at [521, 134] on icon at bounding box center [520, 135] width 8 height 8
click at [557, 183] on div "14" at bounding box center [555, 184] width 10 height 9
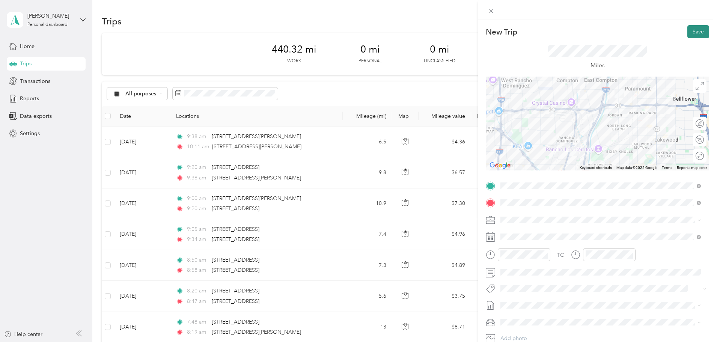
click at [692, 30] on button "Save" at bounding box center [699, 31] width 22 height 13
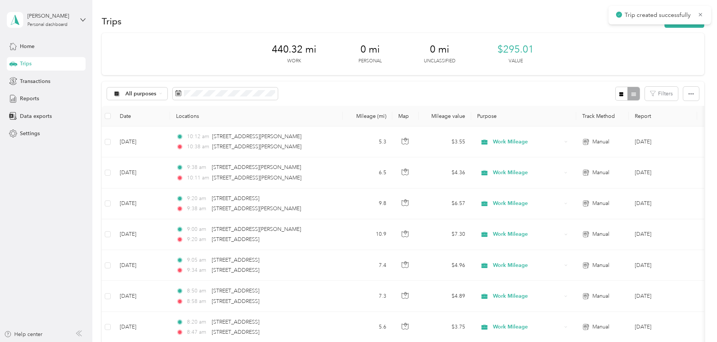
click at [665, 27] on button "New trip" at bounding box center [685, 21] width 40 height 13
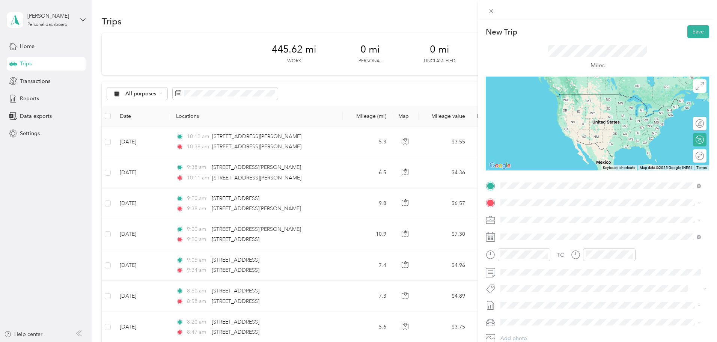
click at [548, 211] on span "[STREET_ADDRESS][PERSON_NAME][US_STATE]" at bounding box center [573, 213] width 117 height 7
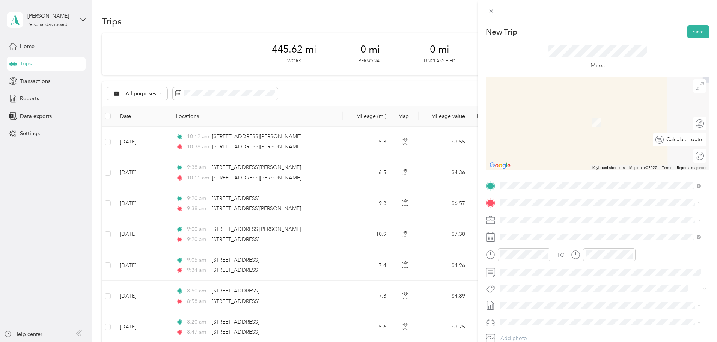
click at [717, 140] on div at bounding box center [717, 139] width 0 height 7
click at [575, 230] on span "[STREET_ADDRESS][PERSON_NAME][US_STATE]" at bounding box center [573, 226] width 117 height 7
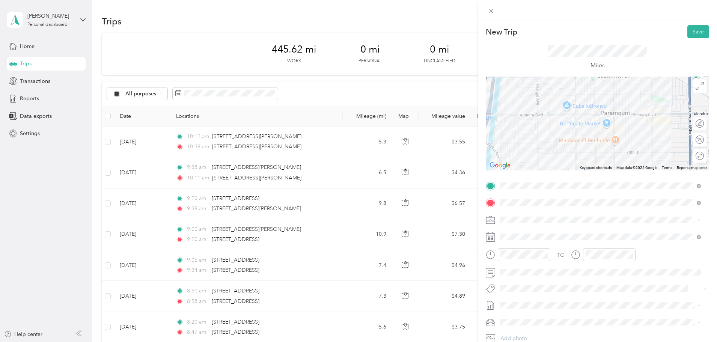
click at [548, 242] on li "Work Mileage" at bounding box center [601, 246] width 206 height 13
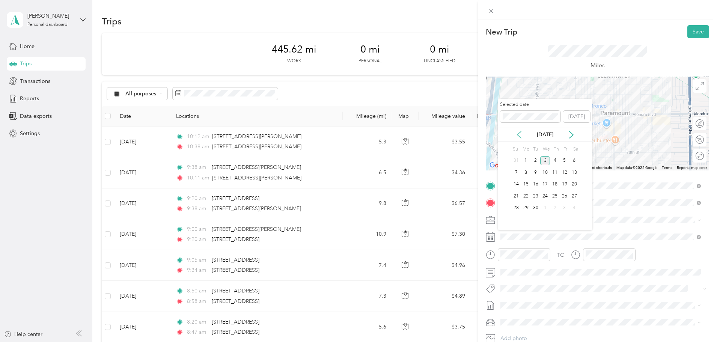
click at [521, 131] on icon at bounding box center [520, 135] width 8 height 8
click at [555, 183] on div "14" at bounding box center [555, 184] width 10 height 9
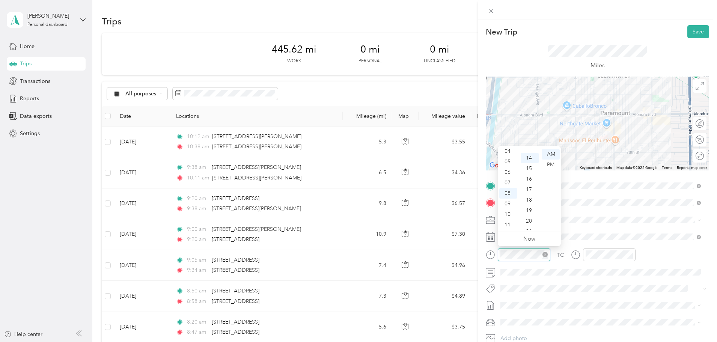
scroll to position [147, 0]
click at [512, 217] on div "10" at bounding box center [509, 214] width 18 height 11
click at [528, 220] on div "38" at bounding box center [530, 219] width 18 height 11
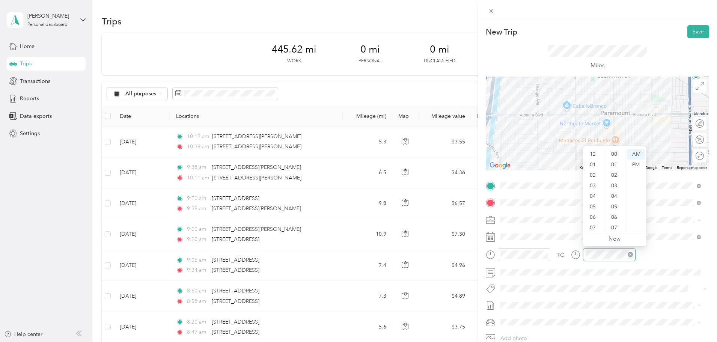
scroll to position [45, 0]
click at [594, 211] on div "10" at bounding box center [594, 214] width 18 height 11
click at [616, 180] on div "45" at bounding box center [615, 180] width 18 height 11
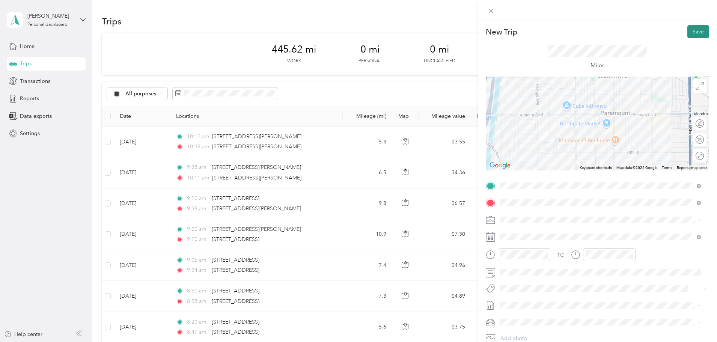
click at [693, 32] on button "Save" at bounding box center [699, 31] width 22 height 13
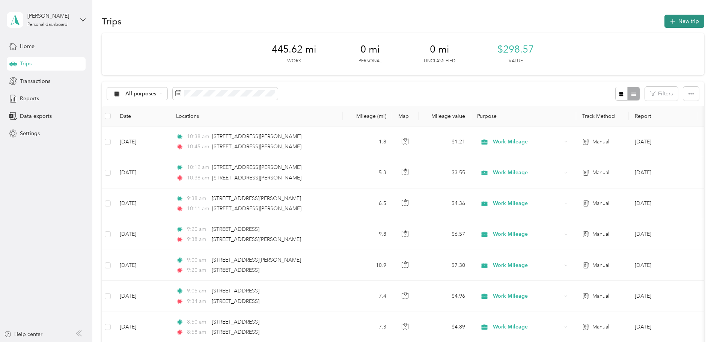
click at [665, 24] on button "New trip" at bounding box center [685, 21] width 40 height 13
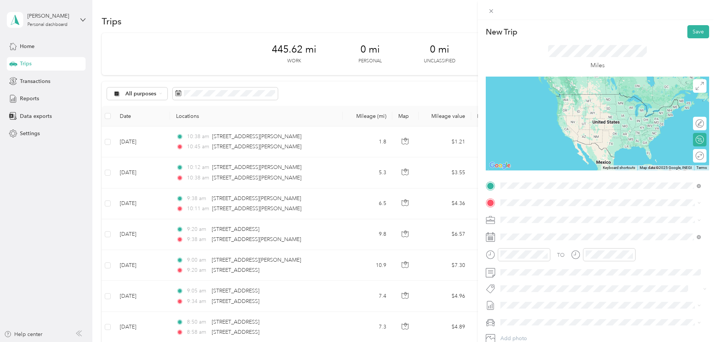
click at [558, 213] on span "[STREET_ADDRESS][PERSON_NAME][US_STATE]" at bounding box center [573, 213] width 117 height 7
click at [603, 210] on span "[STREET_ADDRESS][PERSON_NAME][US_STATE]" at bounding box center [573, 213] width 117 height 7
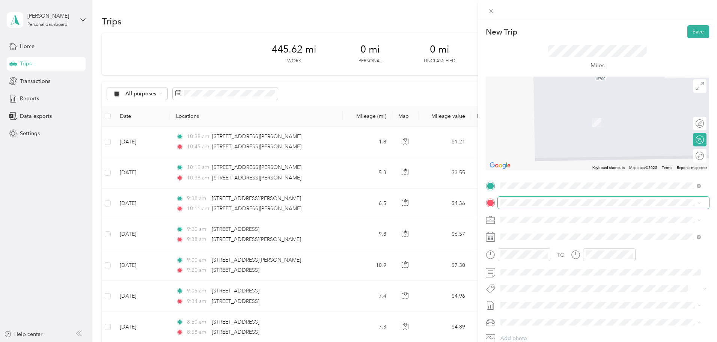
click at [535, 207] on span at bounding box center [603, 203] width 211 height 12
click at [535, 230] on span "[STREET_ADDRESS][PERSON_NAME][US_STATE]" at bounding box center [573, 230] width 117 height 7
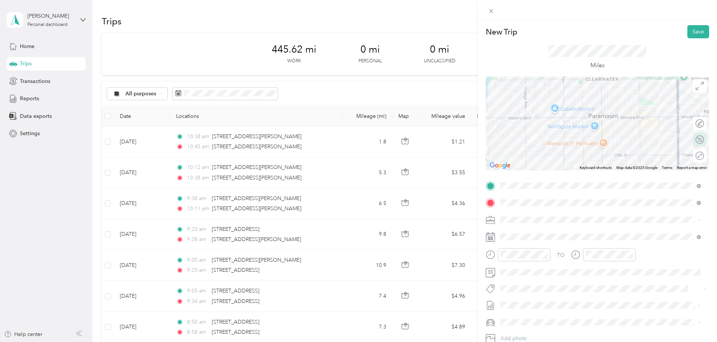
click at [704, 141] on div "Calculate route" at bounding box center [704, 140] width 0 height 8
click at [690, 140] on div at bounding box center [697, 140] width 16 height 8
click at [529, 244] on span "Work Mileage" at bounding box center [519, 246] width 33 height 6
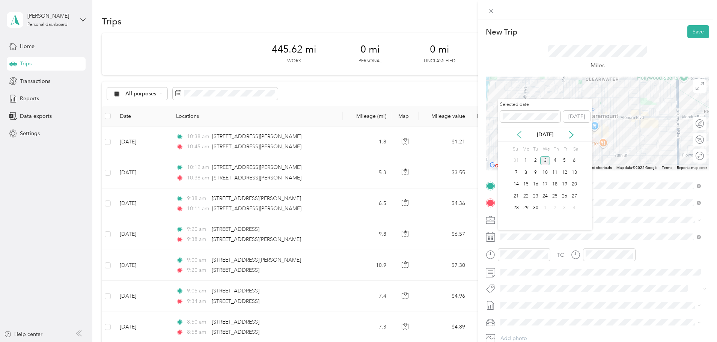
click at [520, 135] on icon at bounding box center [520, 135] width 8 height 8
click at [562, 208] on div "29" at bounding box center [565, 208] width 10 height 9
click at [554, 208] on div "28" at bounding box center [555, 208] width 10 height 9
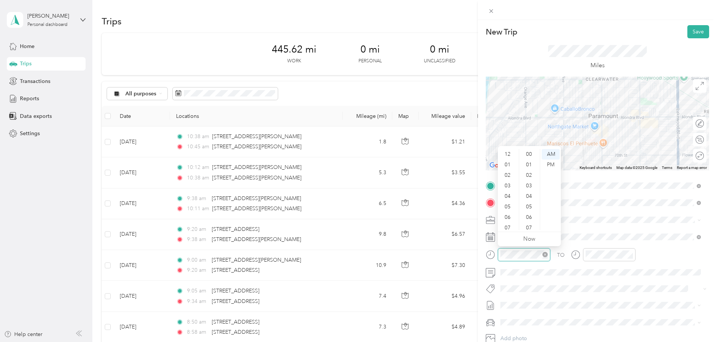
scroll to position [45, 0]
click at [508, 201] on div "09" at bounding box center [509, 204] width 18 height 11
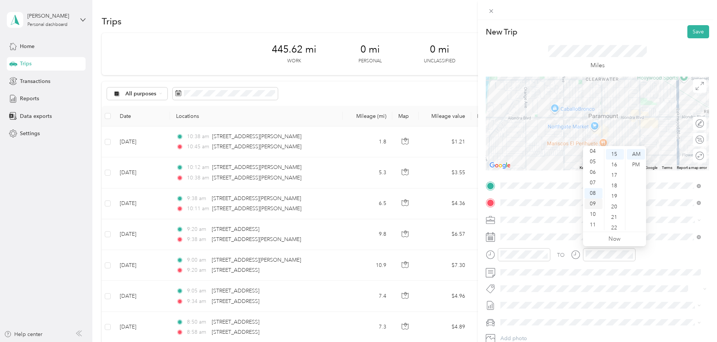
click at [594, 204] on div "09" at bounding box center [594, 204] width 18 height 11
click at [616, 201] on div "30" at bounding box center [615, 199] width 18 height 11
click at [697, 32] on button "Save" at bounding box center [699, 31] width 22 height 13
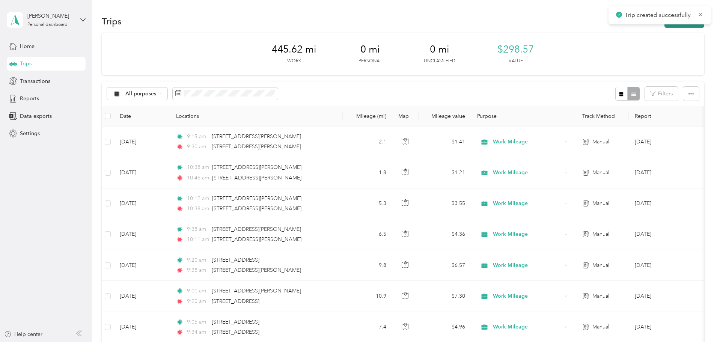
click at [665, 27] on button "New trip" at bounding box center [685, 21] width 40 height 13
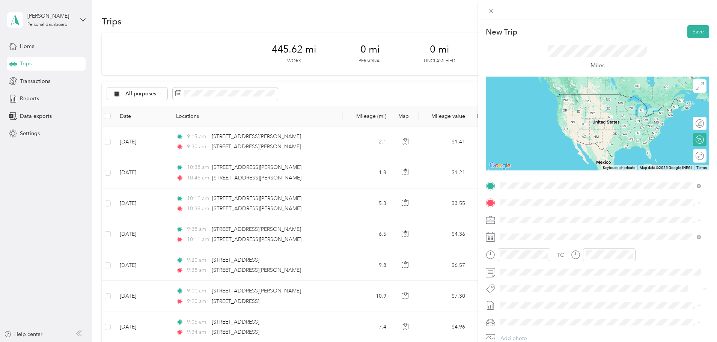
click at [575, 215] on span "[STREET_ADDRESS][PERSON_NAME][US_STATE]" at bounding box center [573, 213] width 117 height 7
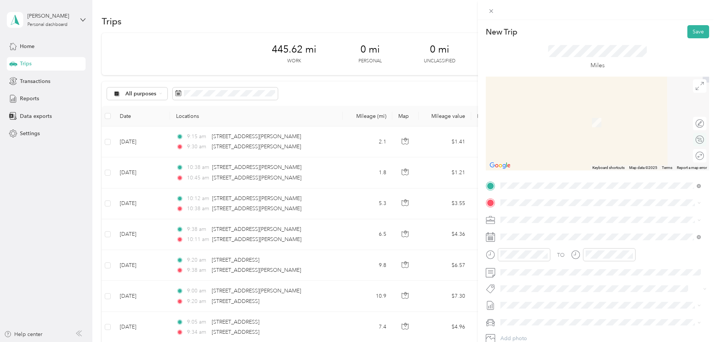
click at [696, 142] on div "Calculate route" at bounding box center [700, 140] width 14 height 14
click at [697, 140] on div at bounding box center [700, 139] width 7 height 7
click at [556, 224] on li "[STREET_ADDRESS][US_STATE]" at bounding box center [601, 230] width 206 height 15
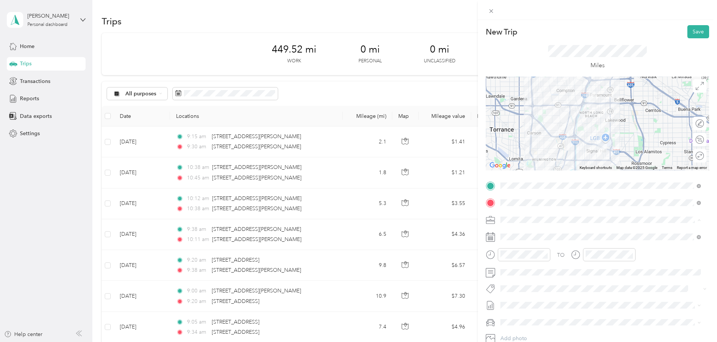
click at [533, 245] on span "Work Mileage" at bounding box center [519, 246] width 33 height 6
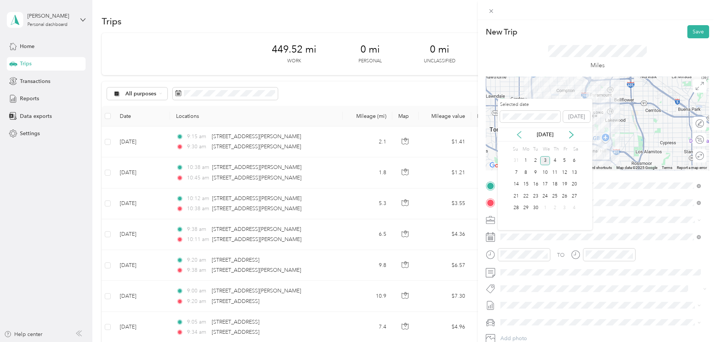
click at [519, 136] on icon at bounding box center [520, 135] width 8 height 8
click at [558, 206] on div "28" at bounding box center [555, 208] width 10 height 9
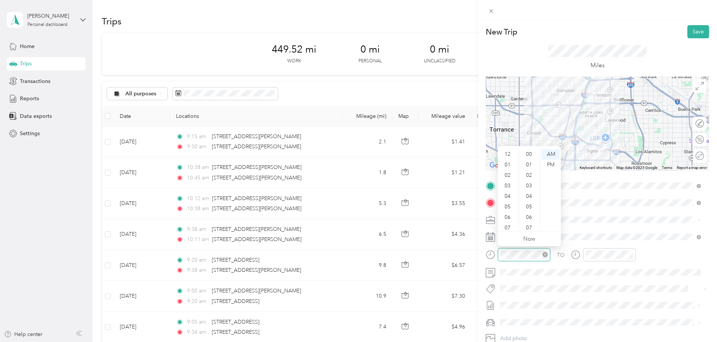
scroll to position [45, 0]
click at [508, 204] on div "09" at bounding box center [509, 204] width 18 height 11
click at [533, 187] on div "30" at bounding box center [530, 189] width 18 height 11
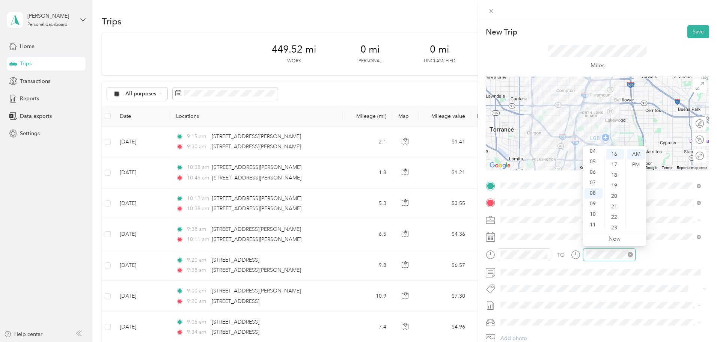
scroll to position [168, 0]
click at [595, 202] on div "09" at bounding box center [594, 204] width 18 height 11
click at [618, 188] on div "55" at bounding box center [615, 189] width 18 height 11
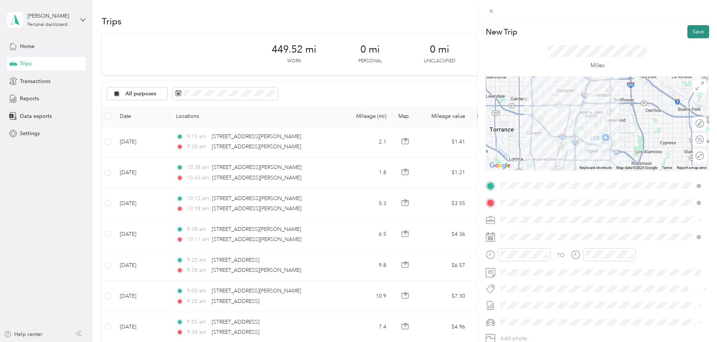
click at [689, 31] on button "Save" at bounding box center [699, 31] width 22 height 13
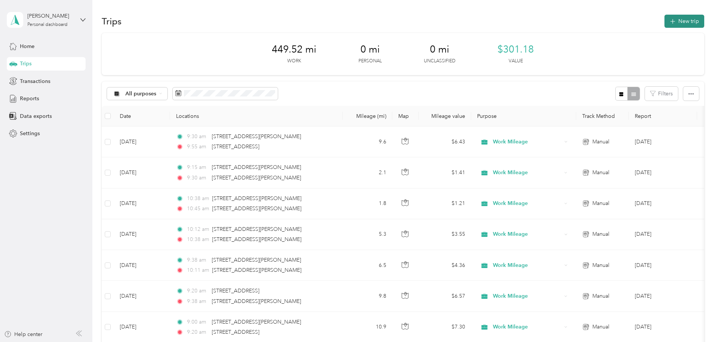
click at [665, 27] on button "New trip" at bounding box center [685, 21] width 40 height 13
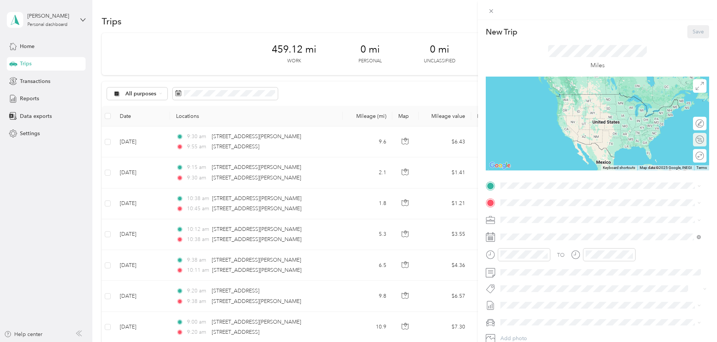
click at [704, 138] on div "Calculate route" at bounding box center [704, 140] width 0 height 8
click at [689, 140] on div at bounding box center [697, 140] width 16 height 8
drag, startPoint x: 538, startPoint y: 189, endPoint x: 516, endPoint y: 191, distance: 21.5
click at [516, 191] on span at bounding box center [603, 186] width 211 height 12
click at [527, 181] on span at bounding box center [603, 186] width 211 height 12
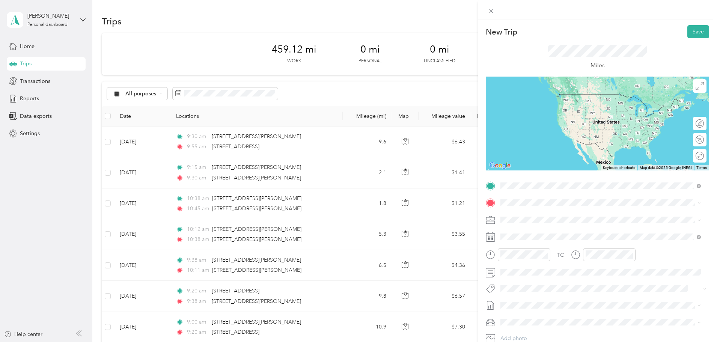
click at [552, 216] on span "[STREET_ADDRESS][US_STATE]" at bounding box center [552, 213] width 75 height 7
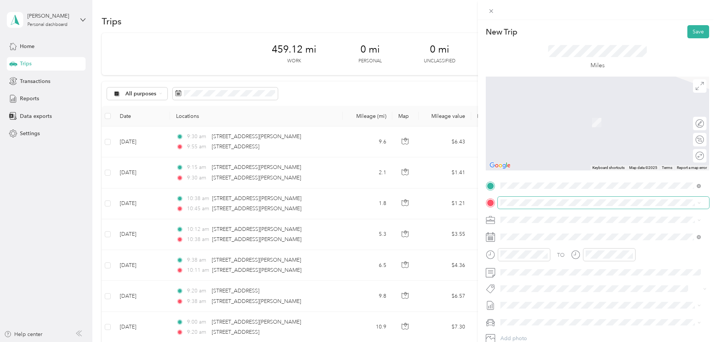
click at [536, 207] on span at bounding box center [603, 203] width 211 height 12
click at [565, 231] on span "[STREET_ADDRESS][PERSON_NAME][US_STATE]" at bounding box center [573, 227] width 117 height 7
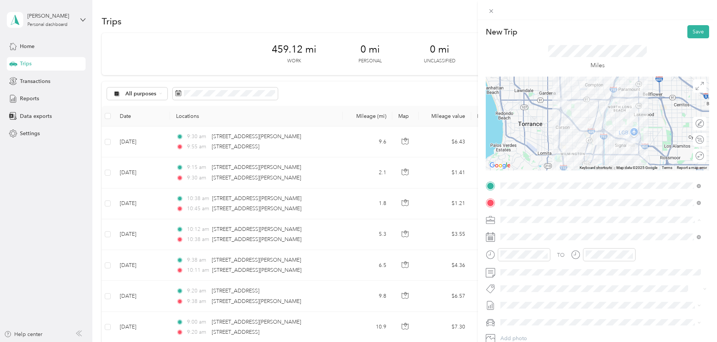
click at [535, 246] on span "Work Mileage" at bounding box center [519, 246] width 33 height 6
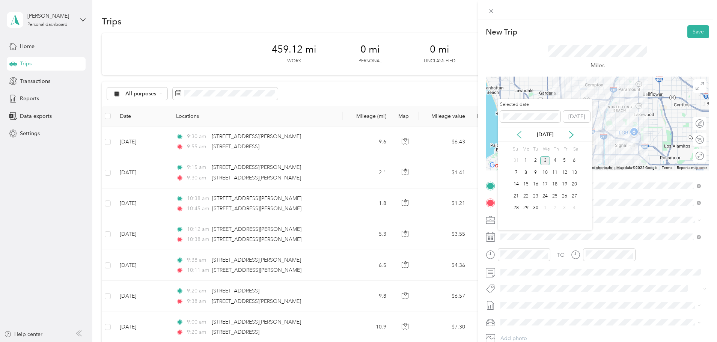
click at [518, 135] on icon at bounding box center [520, 135] width 8 height 8
click at [557, 208] on div "28" at bounding box center [555, 208] width 10 height 9
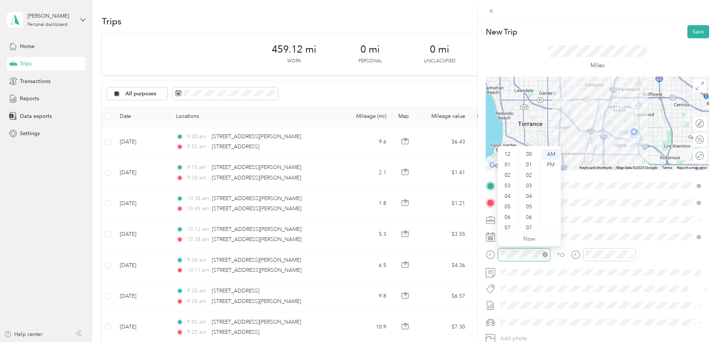
scroll to position [45, 0]
click at [509, 202] on div "09" at bounding box center [509, 204] width 18 height 11
click at [532, 187] on div "55" at bounding box center [530, 187] width 18 height 11
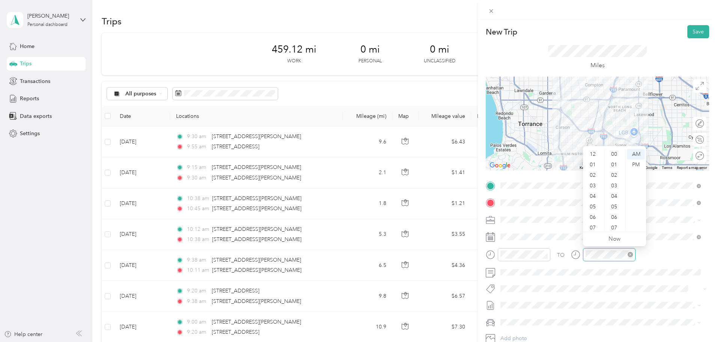
scroll to position [45, 0]
click at [593, 213] on div "10" at bounding box center [594, 214] width 18 height 11
click at [614, 215] on div "15" at bounding box center [615, 217] width 18 height 11
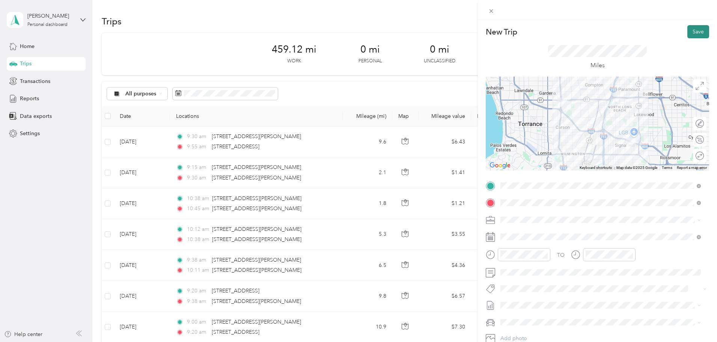
click at [695, 33] on button "Save" at bounding box center [699, 31] width 22 height 13
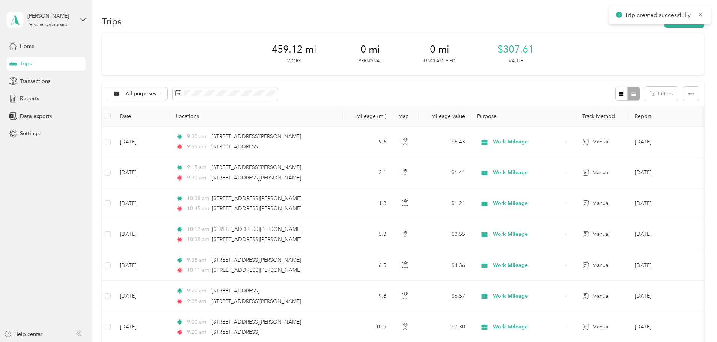
click at [636, 24] on div "Trip created successfully" at bounding box center [660, 15] width 103 height 18
click at [665, 25] on button "New trip" at bounding box center [685, 21] width 40 height 13
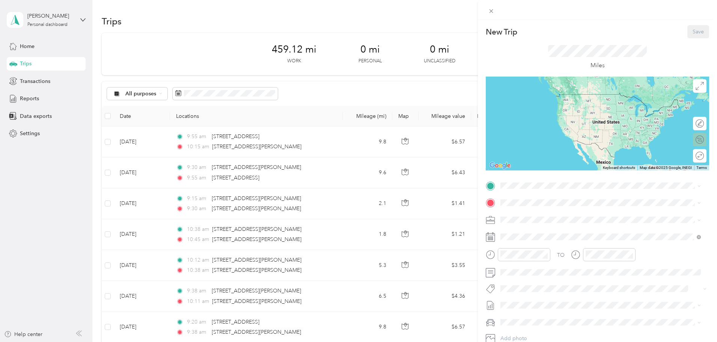
click at [696, 141] on div "Calculate route" at bounding box center [700, 140] width 14 height 14
click at [690, 139] on div at bounding box center [696, 140] width 16 height 8
click at [576, 216] on span "[STREET_ADDRESS][PERSON_NAME][US_STATE]" at bounding box center [573, 213] width 117 height 7
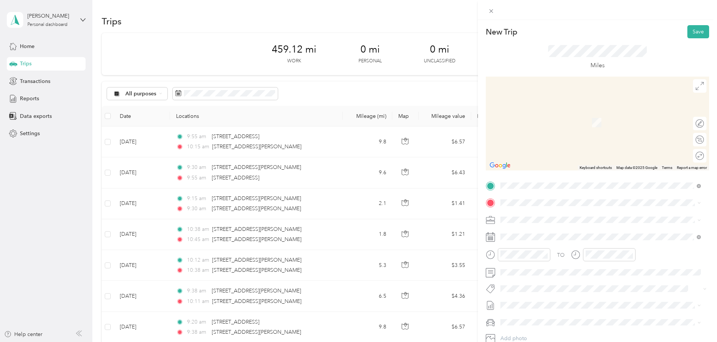
click at [551, 232] on span "[STREET_ADDRESS][US_STATE]" at bounding box center [552, 229] width 75 height 7
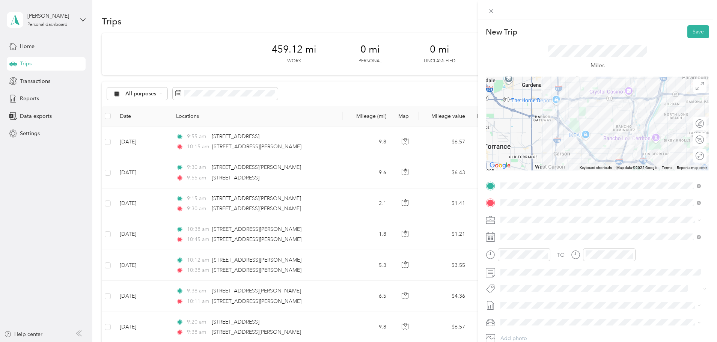
click at [540, 248] on li "Work Mileage" at bounding box center [601, 243] width 206 height 13
click at [506, 211] on div "10" at bounding box center [509, 214] width 18 height 11
click at [530, 161] on div "15" at bounding box center [530, 165] width 18 height 11
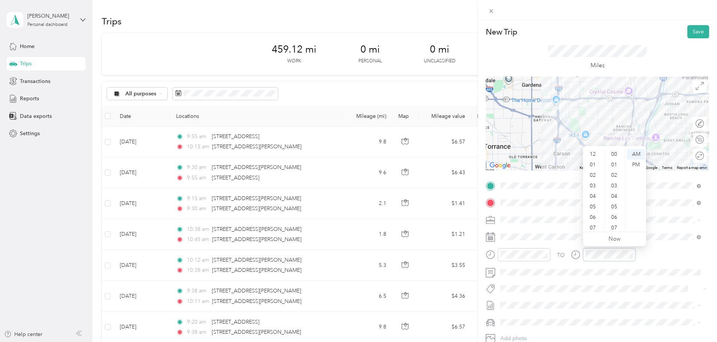
scroll to position [45, 0]
click at [591, 214] on div "10" at bounding box center [594, 214] width 18 height 11
click at [619, 172] on div "30" at bounding box center [615, 172] width 18 height 11
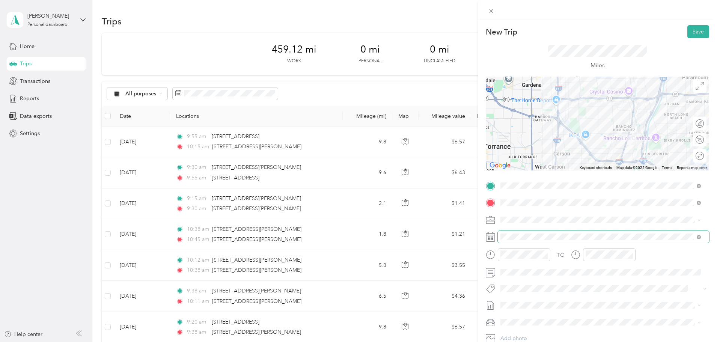
click at [546, 233] on span at bounding box center [603, 237] width 211 height 12
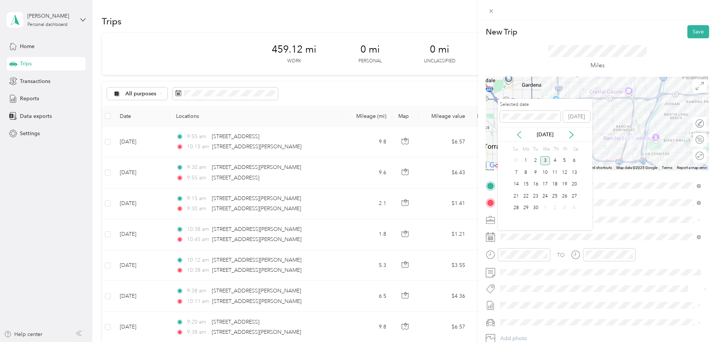
click at [522, 136] on icon at bounding box center [520, 135] width 8 height 8
click at [557, 209] on div "28" at bounding box center [555, 208] width 10 height 9
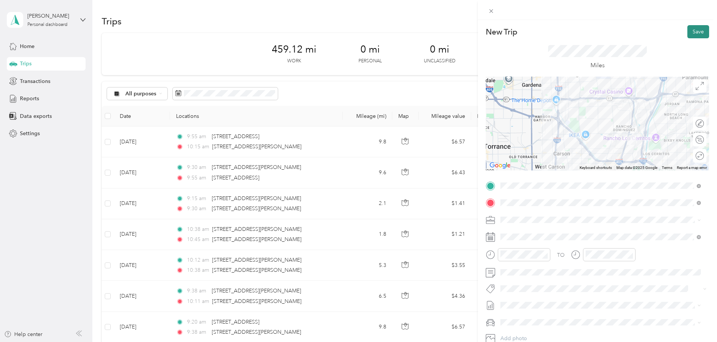
click at [692, 32] on button "Save" at bounding box center [699, 31] width 22 height 13
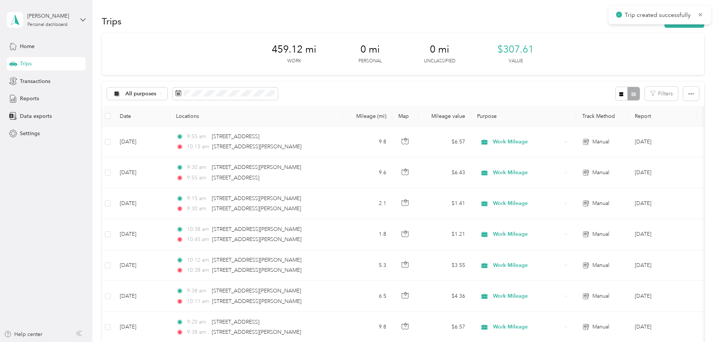
click at [634, 28] on div "Trips New trip" at bounding box center [403, 21] width 603 height 16
click at [665, 27] on button "New trip" at bounding box center [685, 21] width 40 height 13
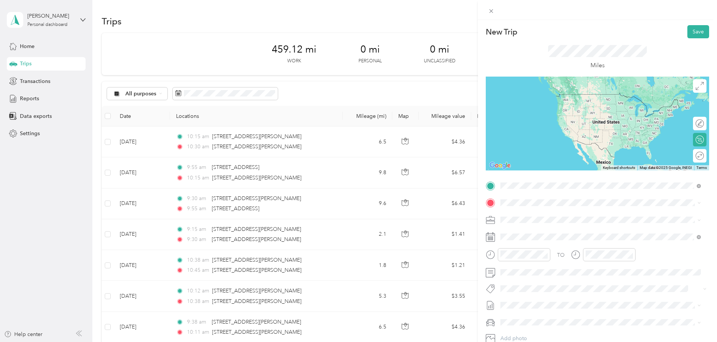
click at [561, 216] on span "[STREET_ADDRESS][US_STATE]" at bounding box center [552, 213] width 75 height 7
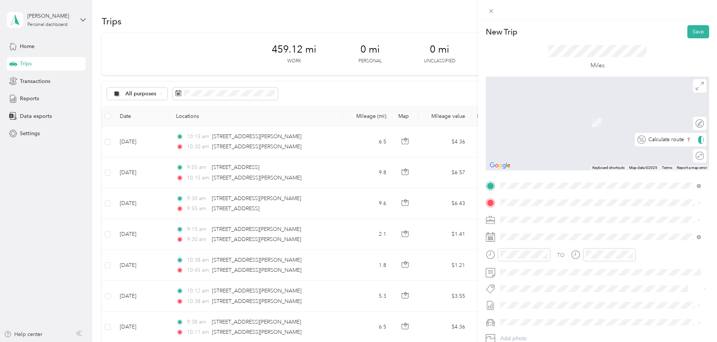
click at [694, 137] on div "Calculate route" at bounding box center [675, 140] width 58 height 8
click at [690, 138] on div at bounding box center [697, 140] width 16 height 8
click at [567, 230] on span "[STREET_ADDRESS][PERSON_NAME][US_STATE]" at bounding box center [573, 229] width 117 height 7
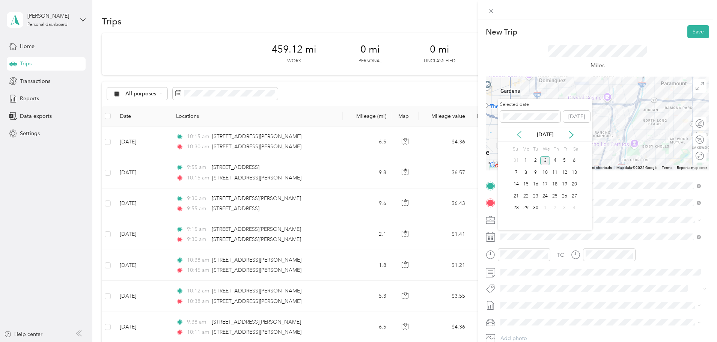
click at [517, 136] on icon at bounding box center [520, 135] width 8 height 8
click at [556, 205] on div "28" at bounding box center [555, 208] width 10 height 9
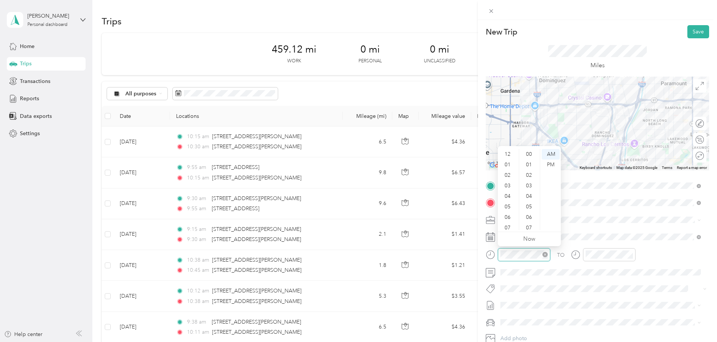
scroll to position [45, 0]
click at [507, 213] on div "10" at bounding box center [509, 214] width 18 height 11
click at [529, 199] on div "30" at bounding box center [530, 199] width 18 height 11
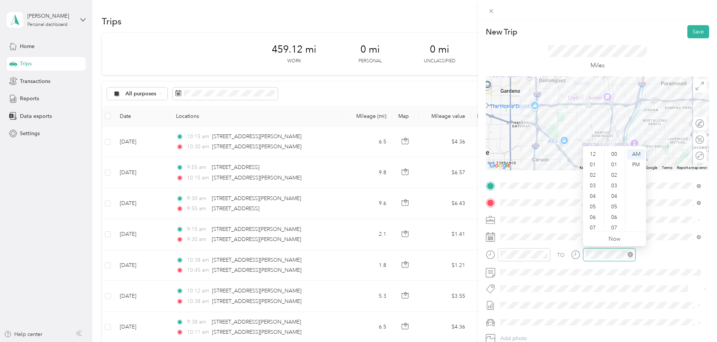
scroll to position [45, 0]
click at [594, 212] on div "10" at bounding box center [594, 214] width 18 height 11
click at [618, 176] on div "49" at bounding box center [615, 174] width 18 height 11
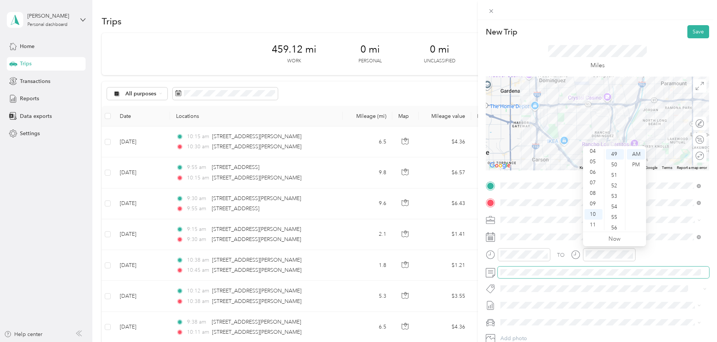
click at [540, 268] on span at bounding box center [603, 273] width 211 height 12
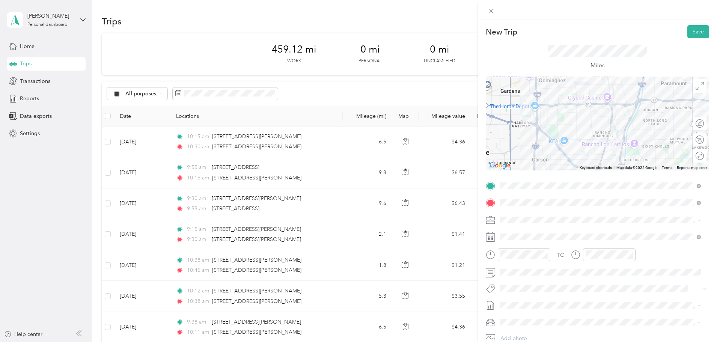
click at [549, 216] on span at bounding box center [603, 220] width 211 height 12
click at [548, 246] on div "Work Mileage" at bounding box center [600, 246] width 195 height 8
click at [691, 33] on button "Save" at bounding box center [699, 31] width 22 height 13
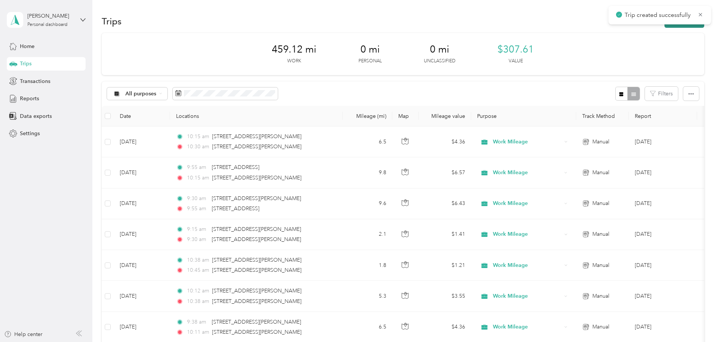
click at [665, 26] on button "New trip" at bounding box center [685, 21] width 40 height 13
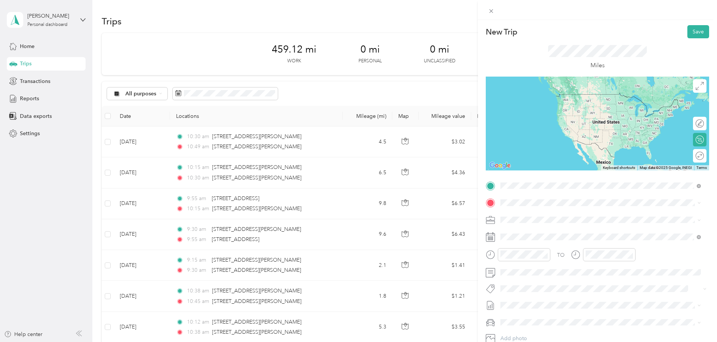
click at [574, 216] on span "[STREET_ADDRESS][PERSON_NAME][US_STATE]" at bounding box center [573, 213] width 117 height 7
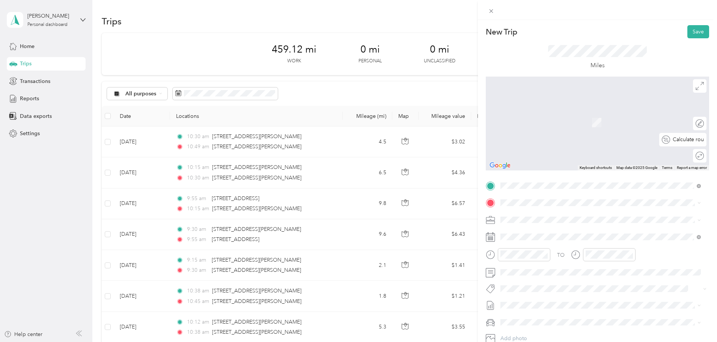
click at [698, 136] on div "Calculate route" at bounding box center [687, 140] width 34 height 8
click at [697, 140] on div at bounding box center [700, 139] width 7 height 7
click at [563, 233] on span "[STREET_ADDRESS][PERSON_NAME][US_STATE]" at bounding box center [573, 230] width 117 height 7
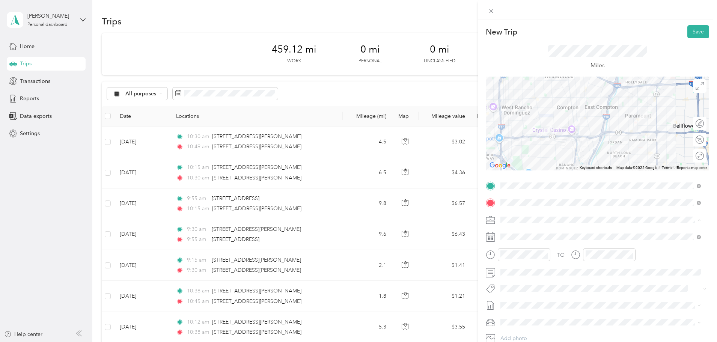
click at [540, 244] on div "Work Mileage" at bounding box center [600, 246] width 195 height 8
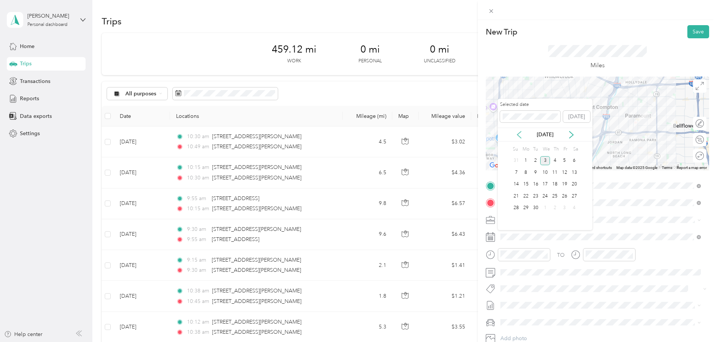
click at [522, 134] on icon at bounding box center [520, 135] width 8 height 8
click at [557, 210] on div "28" at bounding box center [555, 208] width 10 height 9
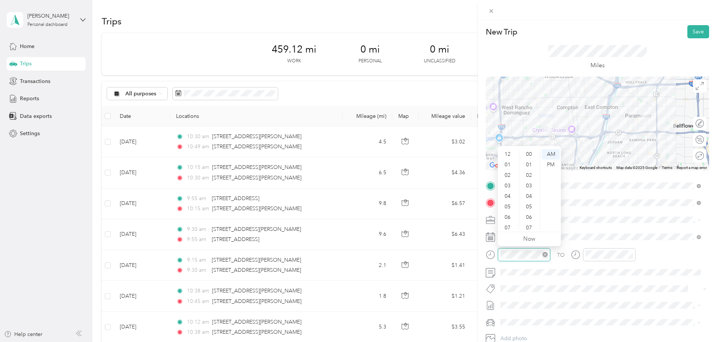
scroll to position [45, 0]
click at [512, 216] on div "10" at bounding box center [509, 214] width 18 height 11
click at [531, 200] on div "49" at bounding box center [530, 201] width 18 height 11
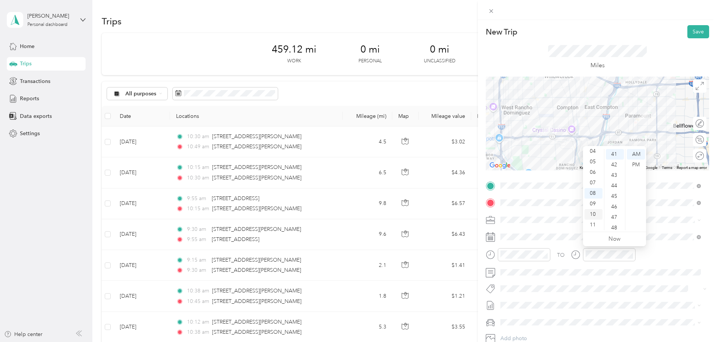
click at [594, 212] on div "10" at bounding box center [594, 214] width 18 height 11
click at [592, 222] on div "11" at bounding box center [594, 225] width 18 height 11
click at [597, 223] on div "11" at bounding box center [594, 225] width 18 height 11
click at [615, 187] on div "05" at bounding box center [615, 189] width 18 height 11
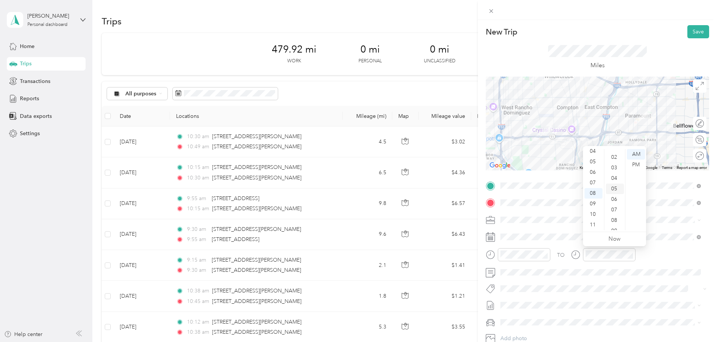
scroll to position [53, 0]
click at [525, 275] on span at bounding box center [603, 273] width 211 height 12
click at [692, 31] on button "Save" at bounding box center [699, 31] width 22 height 13
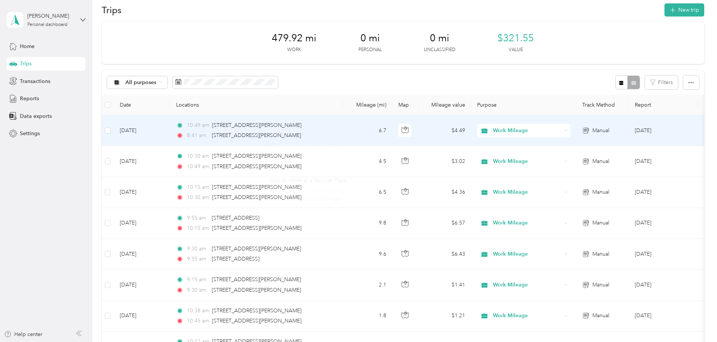
scroll to position [0, 0]
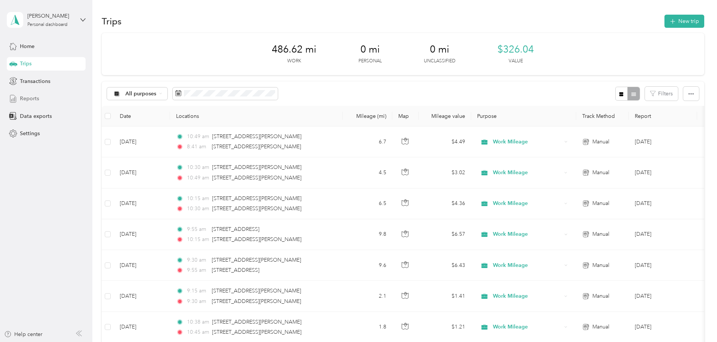
click at [35, 98] on span "Reports" at bounding box center [29, 99] width 19 height 8
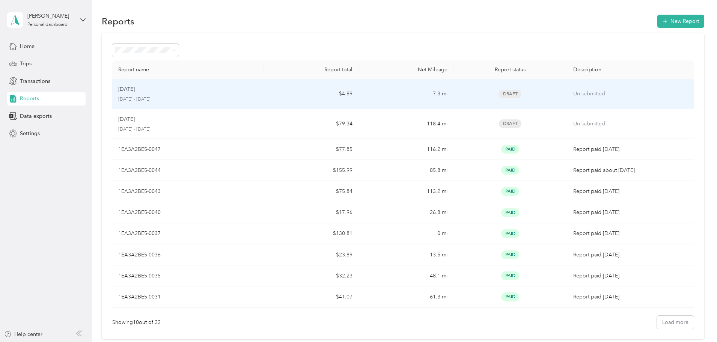
click at [633, 93] on p "Un-submitted" at bounding box center [631, 94] width 115 height 8
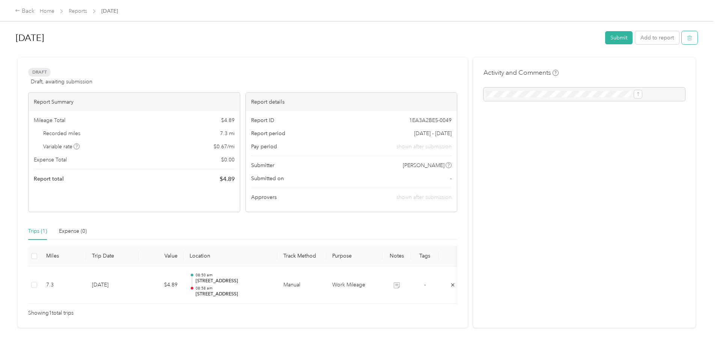
click at [682, 43] on button "button" at bounding box center [690, 37] width 16 height 13
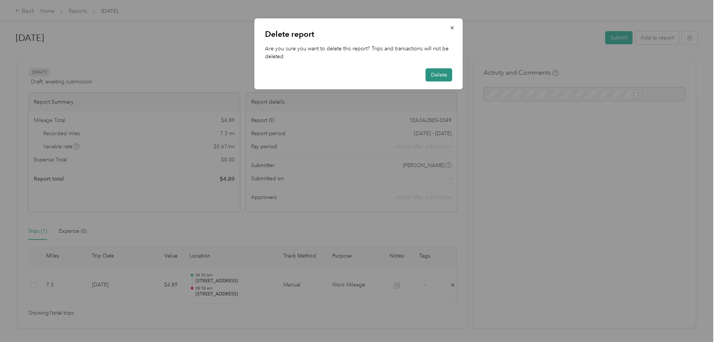
click at [446, 76] on button "Delete" at bounding box center [439, 74] width 27 height 13
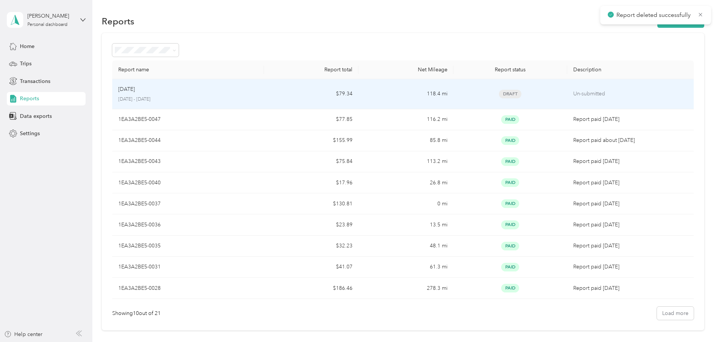
click at [574, 95] on p "Un-submitted" at bounding box center [631, 94] width 115 height 8
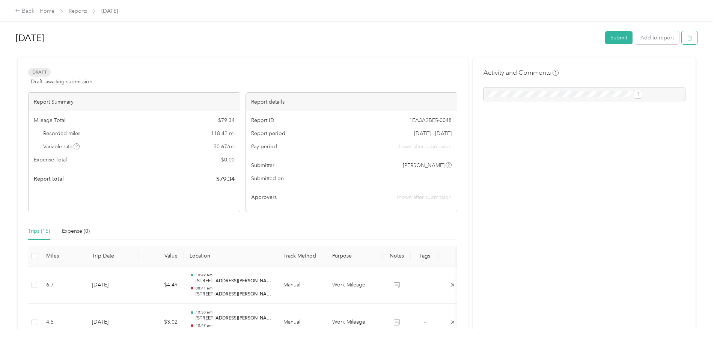
click at [682, 41] on button "button" at bounding box center [690, 37] width 16 height 13
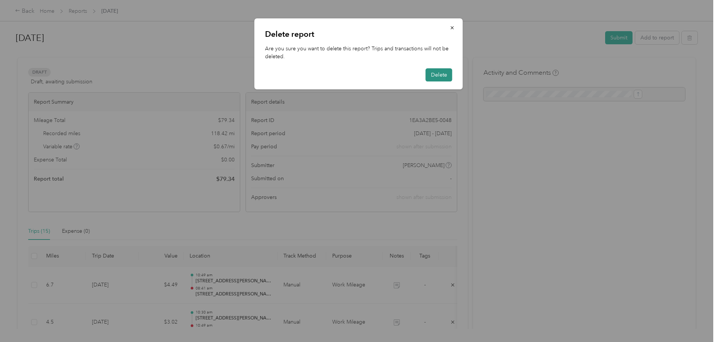
click at [445, 77] on button "Delete" at bounding box center [439, 74] width 27 height 13
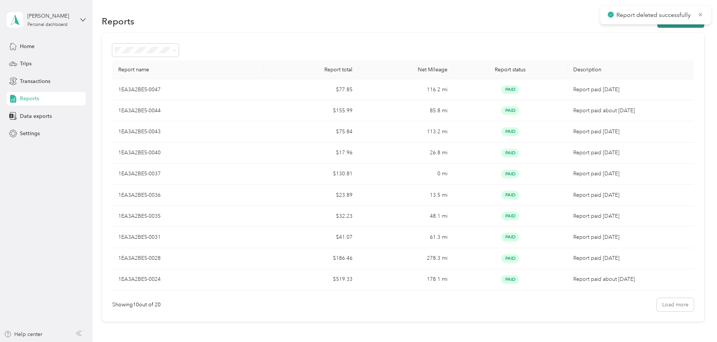
click at [658, 26] on button "New Report" at bounding box center [681, 21] width 47 height 13
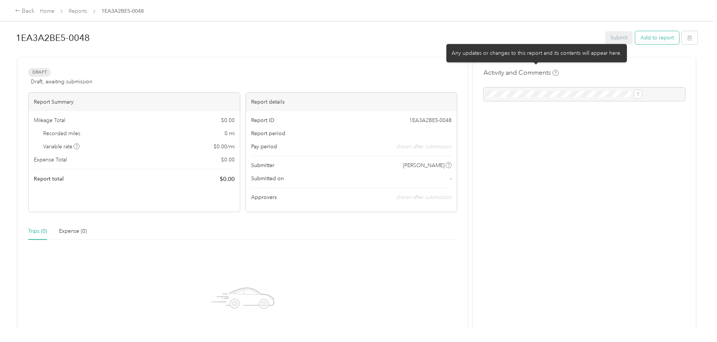
click at [636, 41] on button "Add to report" at bounding box center [658, 37] width 44 height 13
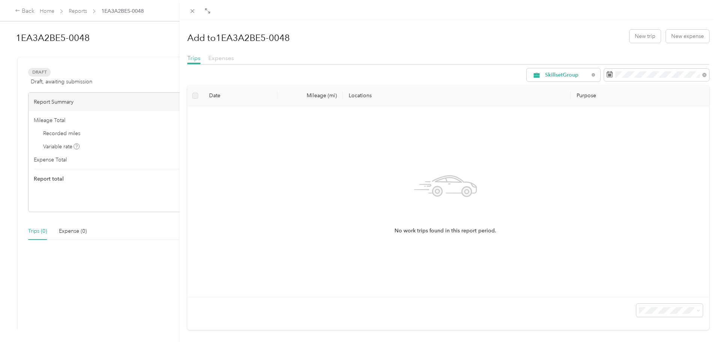
click at [230, 59] on span "Expenses" at bounding box center [221, 57] width 26 height 7
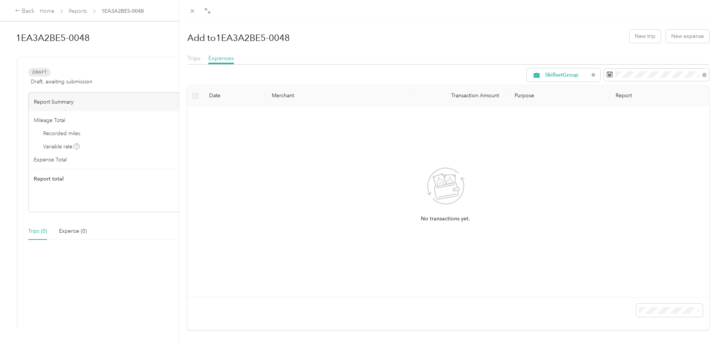
click at [202, 60] on div "Trips Expenses" at bounding box center [448, 59] width 523 height 11
click at [199, 59] on span "Trips" at bounding box center [193, 57] width 13 height 7
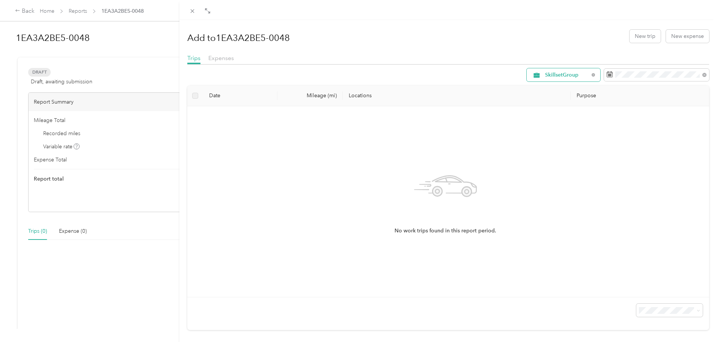
click at [585, 77] on div "SkillsetGroup" at bounding box center [564, 74] width 74 height 13
click at [572, 129] on li "Work Mileage" at bounding box center [558, 128] width 74 height 13
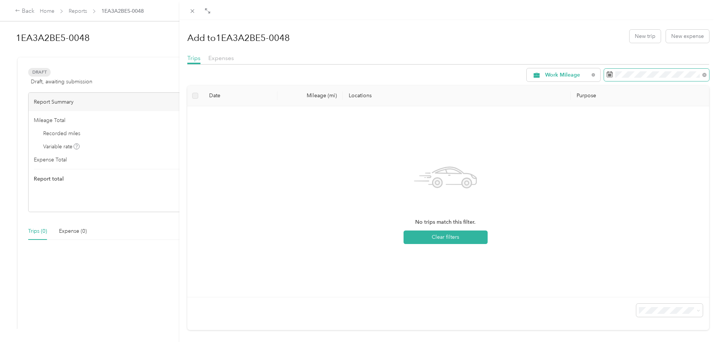
click at [607, 75] on icon at bounding box center [610, 74] width 6 height 6
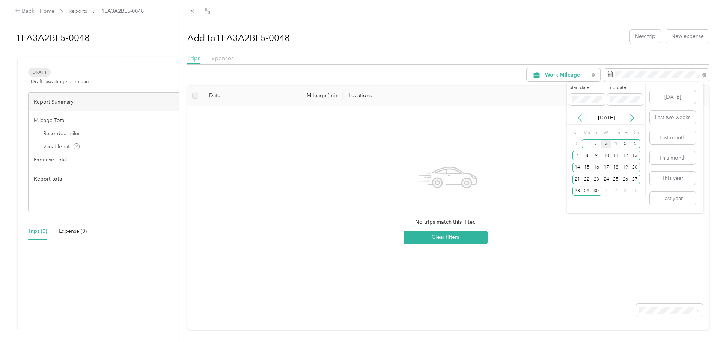
click at [581, 116] on icon at bounding box center [581, 118] width 8 height 8
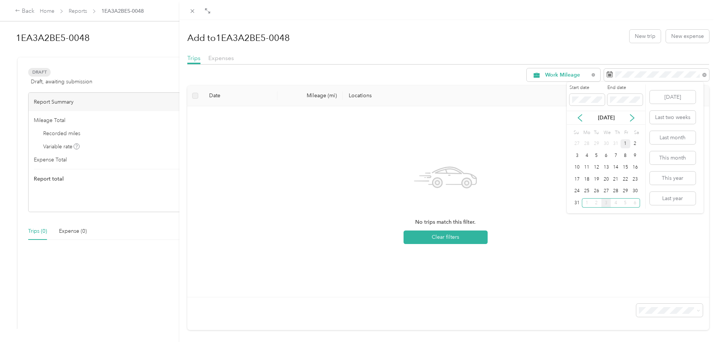
click at [624, 143] on div "1" at bounding box center [626, 143] width 10 height 9
click at [575, 206] on div "31" at bounding box center [578, 202] width 10 height 9
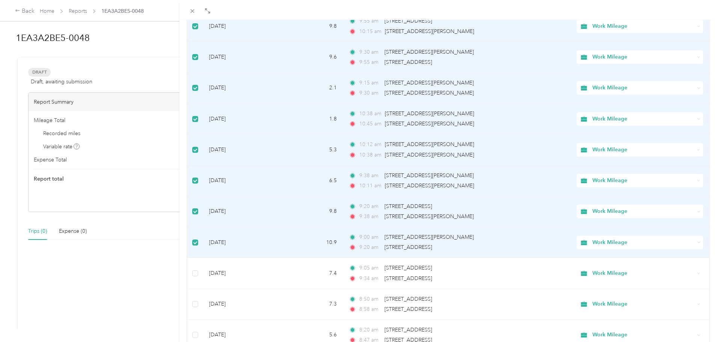
scroll to position [263, 0]
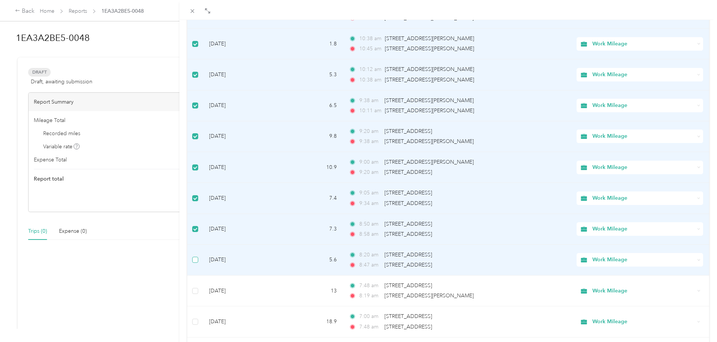
click at [194, 263] on label at bounding box center [195, 260] width 6 height 8
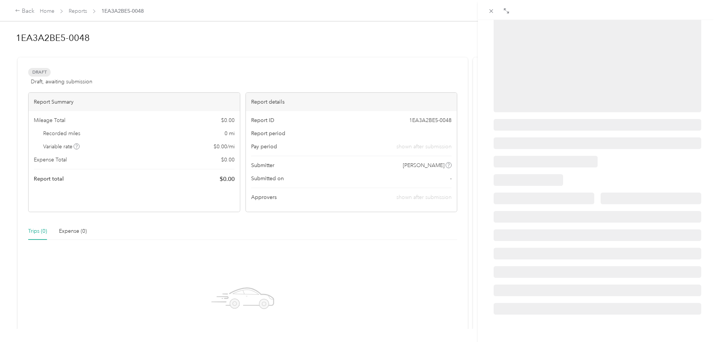
scroll to position [83, 0]
click at [496, 10] on span at bounding box center [491, 11] width 11 height 11
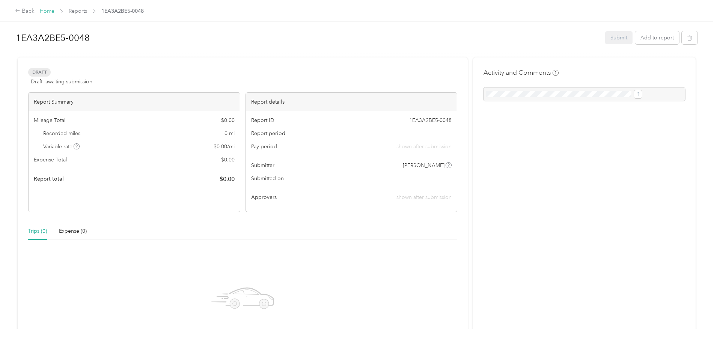
click at [54, 14] on link "Home" at bounding box center [47, 11] width 15 height 6
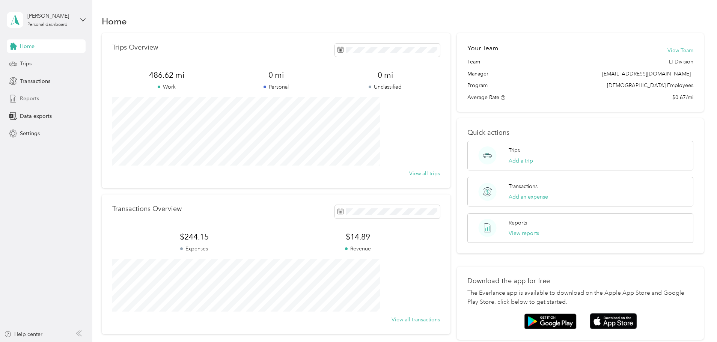
click at [38, 100] on span "Reports" at bounding box center [29, 99] width 19 height 8
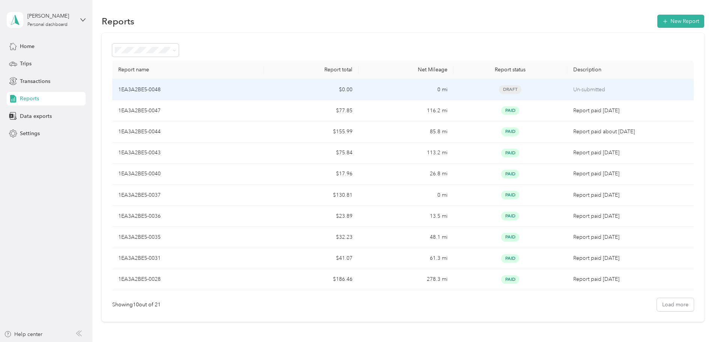
click at [624, 89] on p "Un-submitted" at bounding box center [631, 90] width 115 height 8
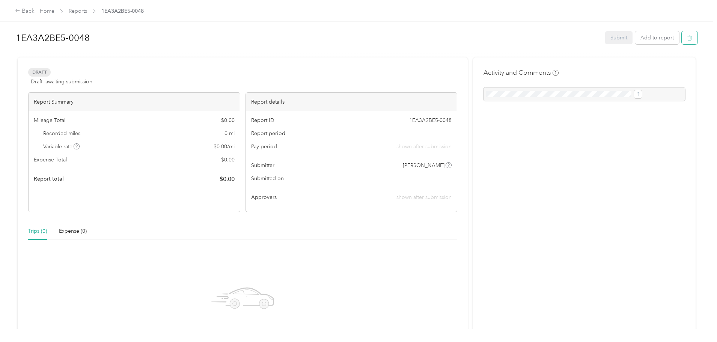
click at [688, 41] on icon "button" at bounding box center [690, 38] width 5 height 5
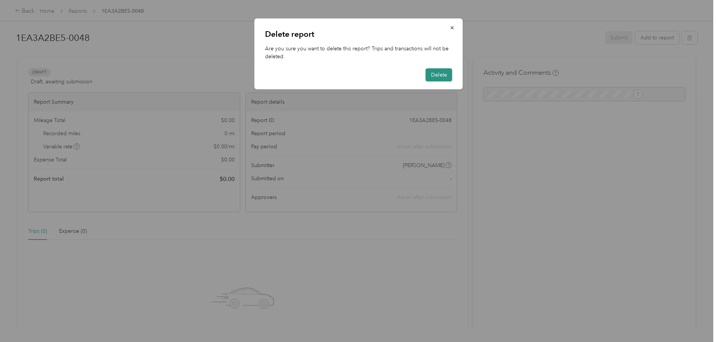
click at [442, 71] on button "Delete" at bounding box center [439, 74] width 27 height 13
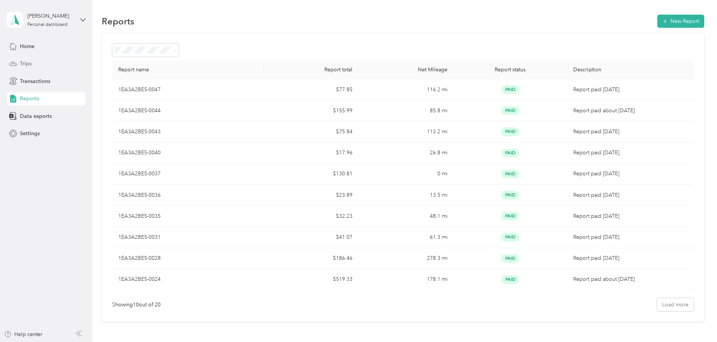
click at [41, 63] on div "Trips" at bounding box center [46, 64] width 79 height 14
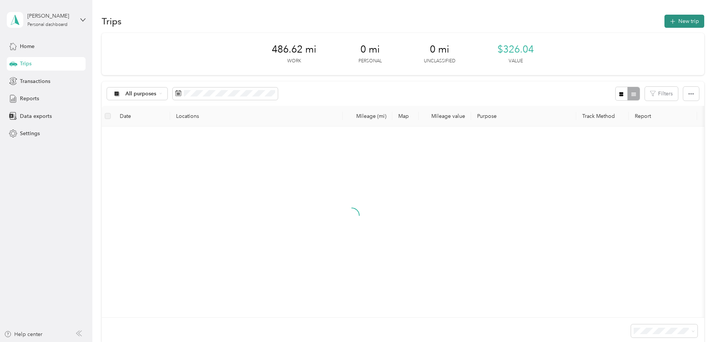
click at [665, 21] on button "New trip" at bounding box center [685, 21] width 40 height 13
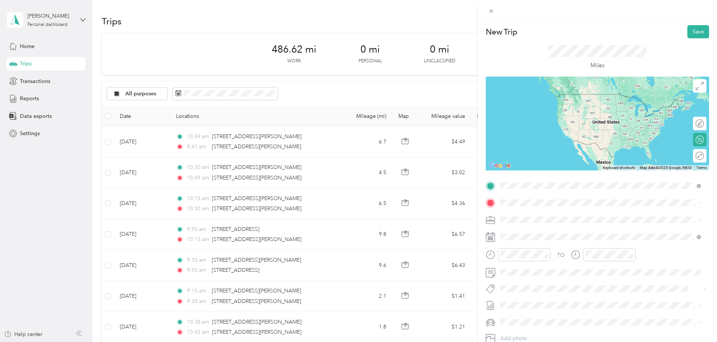
click at [568, 210] on span "[STREET_ADDRESS][PERSON_NAME][US_STATE]" at bounding box center [573, 213] width 117 height 7
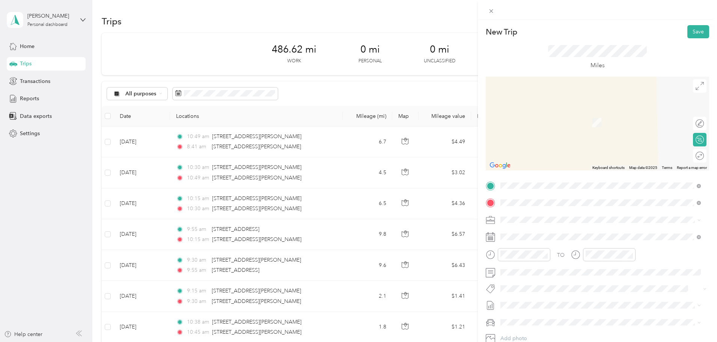
click at [590, 233] on span "[STREET_ADDRESS][US_STATE]" at bounding box center [552, 230] width 75 height 7
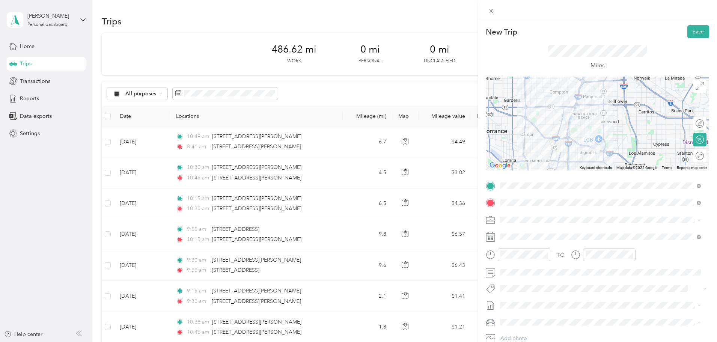
click at [527, 247] on li "Work Mileage" at bounding box center [601, 243] width 206 height 13
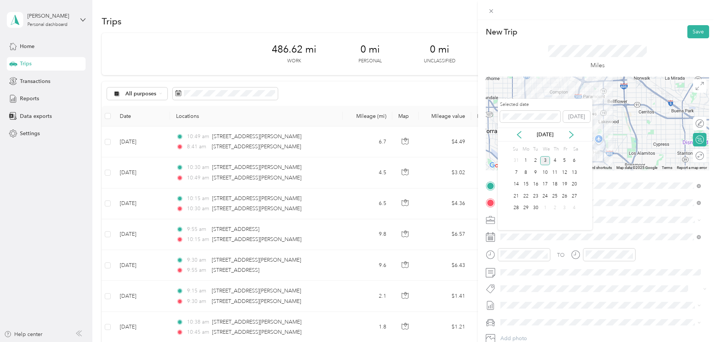
click at [521, 139] on div "[DATE]" at bounding box center [545, 135] width 95 height 14
click at [521, 133] on icon at bounding box center [520, 135] width 8 height 8
click at [564, 197] on div "22" at bounding box center [565, 196] width 10 height 9
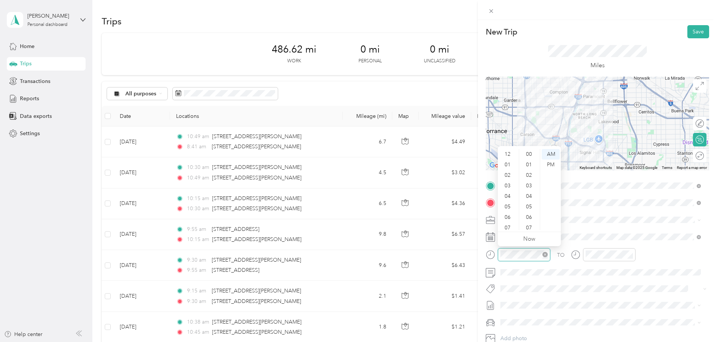
scroll to position [45, 0]
click at [507, 191] on div "08" at bounding box center [509, 193] width 18 height 11
click at [532, 151] on div "00" at bounding box center [530, 154] width 18 height 11
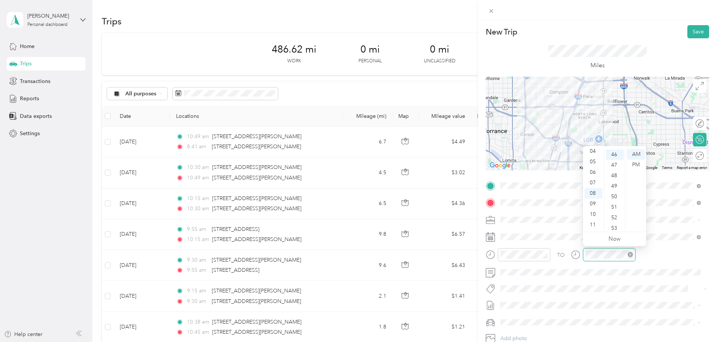
scroll to position [484, 0]
click at [592, 195] on div "08" at bounding box center [594, 193] width 18 height 11
click at [592, 203] on div "09" at bounding box center [594, 204] width 18 height 11
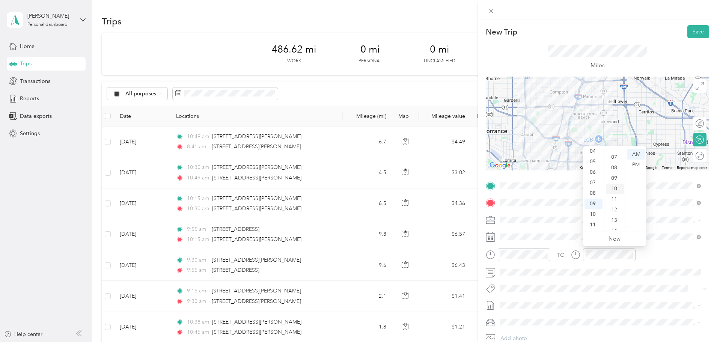
click at [615, 189] on div "10" at bounding box center [615, 189] width 18 height 11
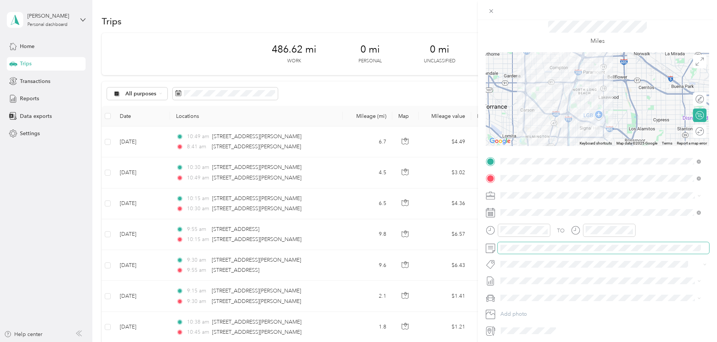
scroll to position [38, 0]
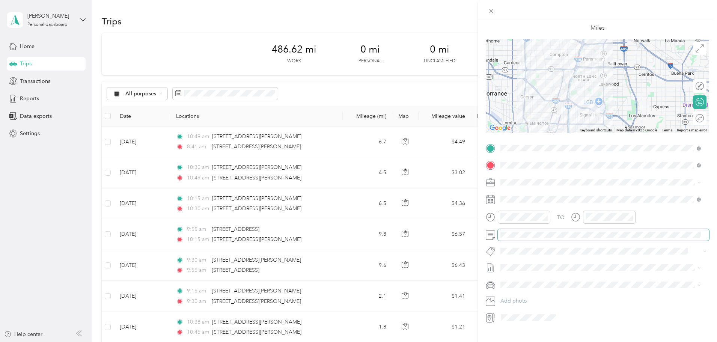
click at [500, 234] on span at bounding box center [603, 235] width 211 height 12
click at [561, 255] on span at bounding box center [603, 251] width 211 height 11
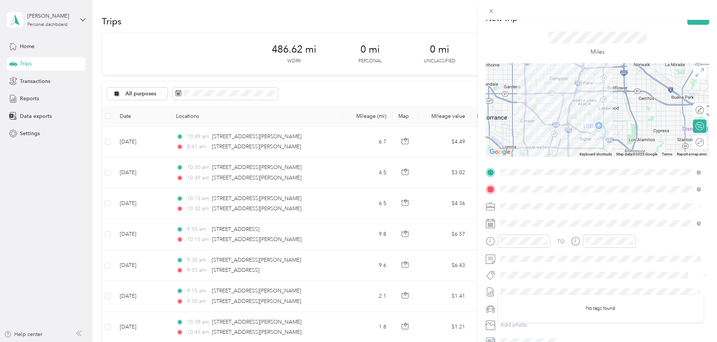
scroll to position [0, 0]
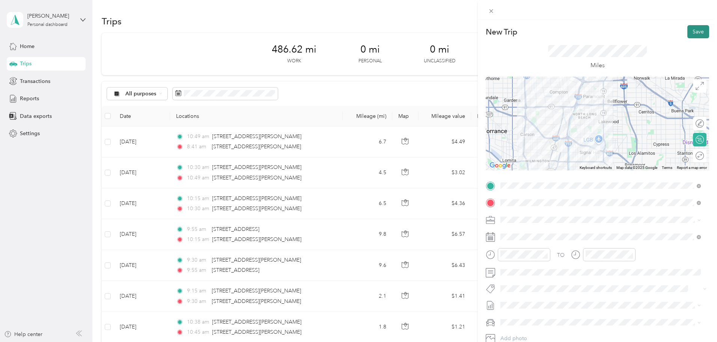
click at [692, 34] on button "Save" at bounding box center [699, 31] width 22 height 13
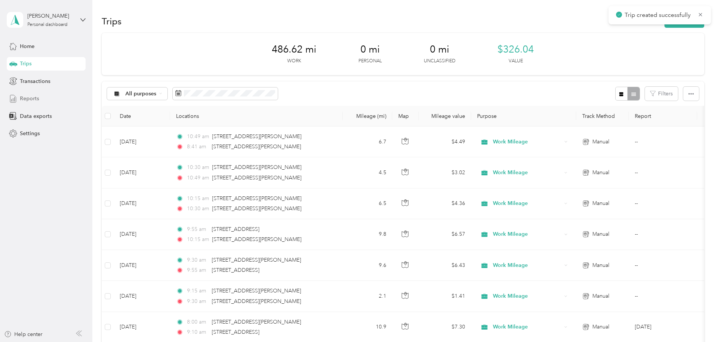
click at [40, 95] on div "Reports" at bounding box center [46, 99] width 79 height 14
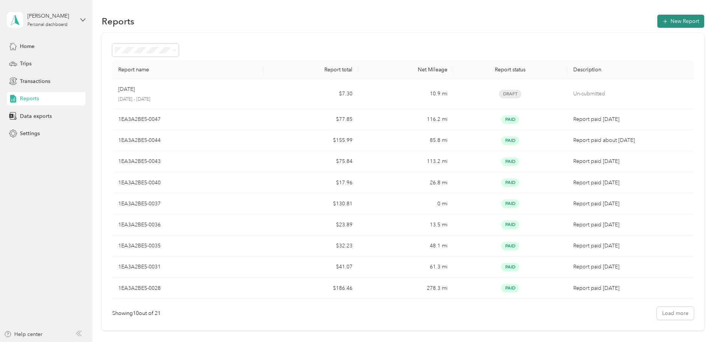
click at [662, 21] on icon "button" at bounding box center [666, 22] width 8 height 8
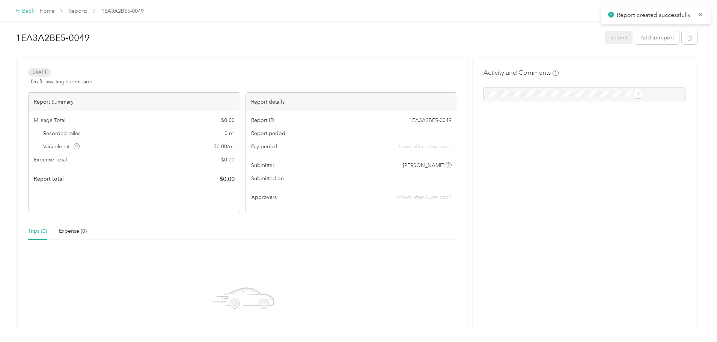
click at [35, 14] on div "Back" at bounding box center [25, 11] width 20 height 9
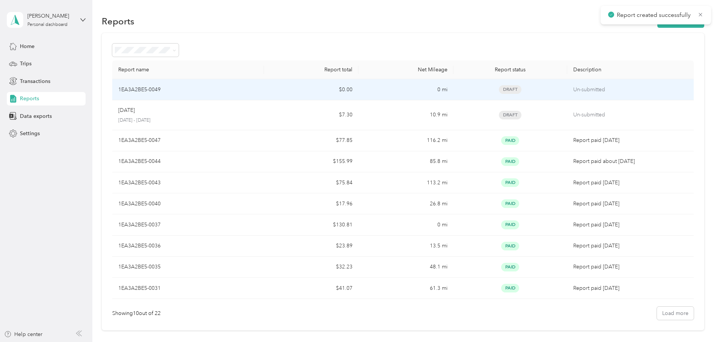
click at [626, 92] on p "Un-submitted" at bounding box center [631, 90] width 115 height 8
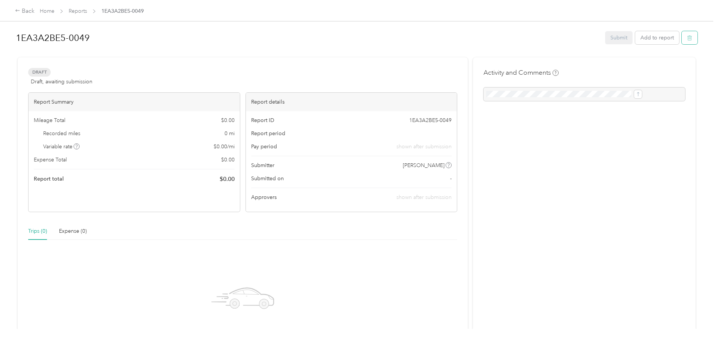
click at [682, 37] on button "button" at bounding box center [690, 37] width 16 height 13
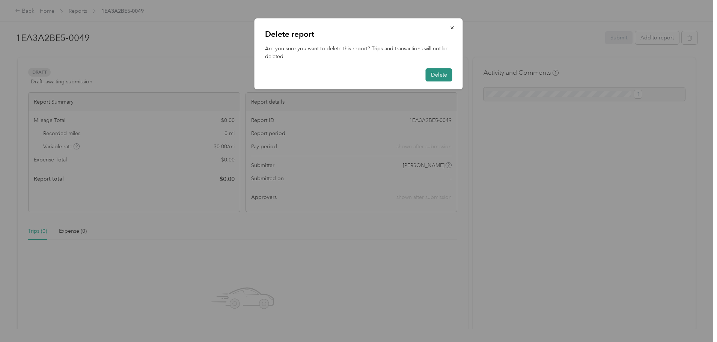
click at [448, 73] on button "Delete" at bounding box center [439, 74] width 27 height 13
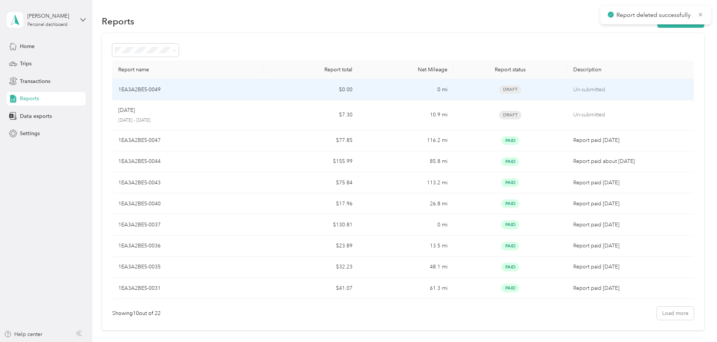
click at [601, 111] on p "Un-submitted" at bounding box center [631, 115] width 115 height 8
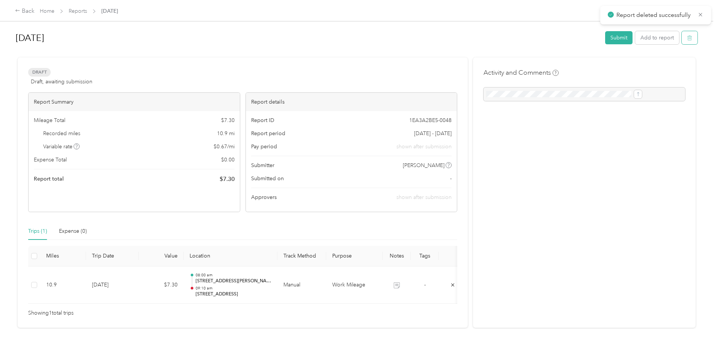
click at [687, 36] on icon "button" at bounding box center [689, 37] width 5 height 5
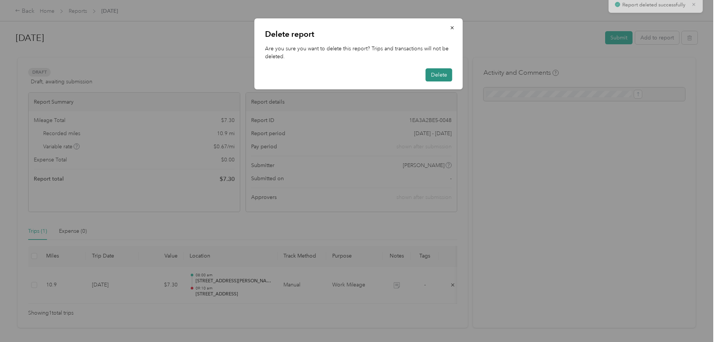
click at [438, 72] on button "Delete" at bounding box center [439, 74] width 27 height 13
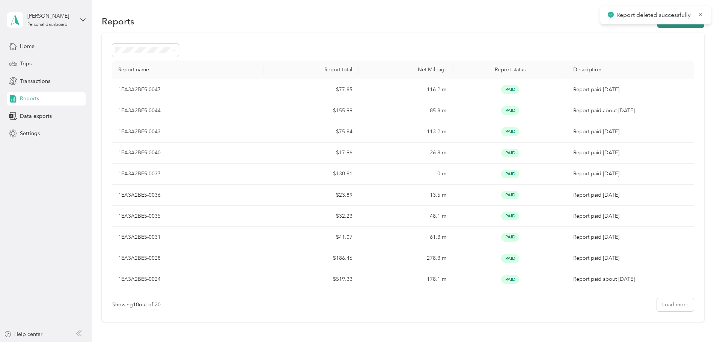
click at [658, 25] on button "New Report" at bounding box center [681, 21] width 47 height 13
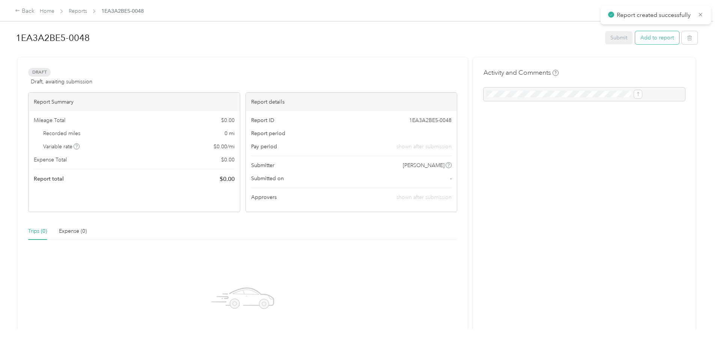
click at [636, 38] on button "Add to report" at bounding box center [658, 37] width 44 height 13
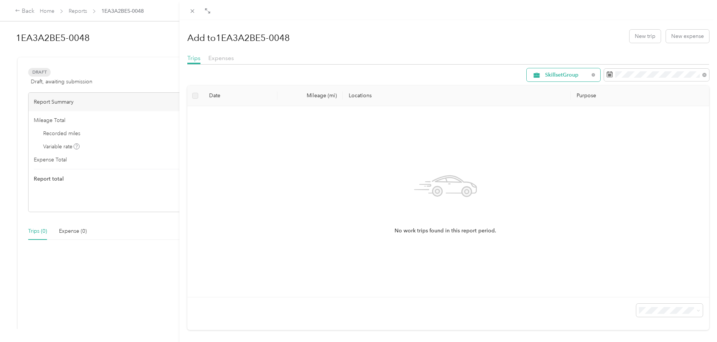
click at [571, 74] on span "SkillsetGroup" at bounding box center [567, 74] width 44 height 5
click at [568, 125] on span "Work Mileage" at bounding box center [565, 127] width 50 height 8
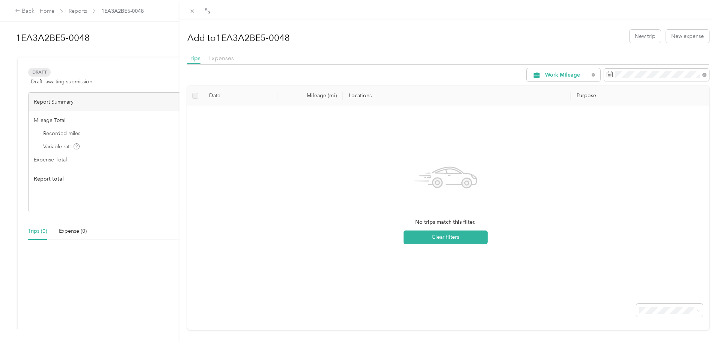
click at [108, 12] on div "Add to 1EA3A2BE5-0048 New trip New expense Trips Expenses Work Mileage Date Mil…" at bounding box center [358, 171] width 717 height 342
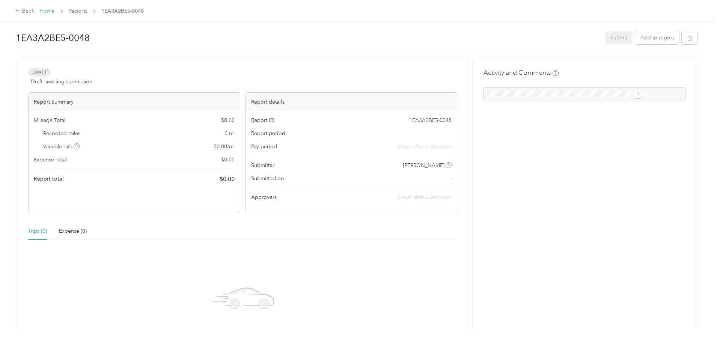
click at [54, 11] on link "Home" at bounding box center [47, 11] width 15 height 6
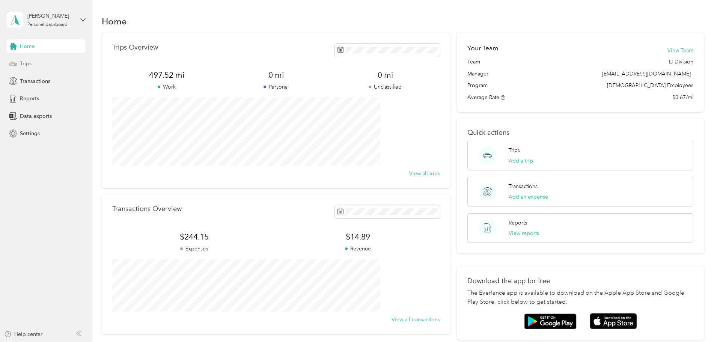
click at [32, 60] on div "Trips" at bounding box center [46, 64] width 79 height 14
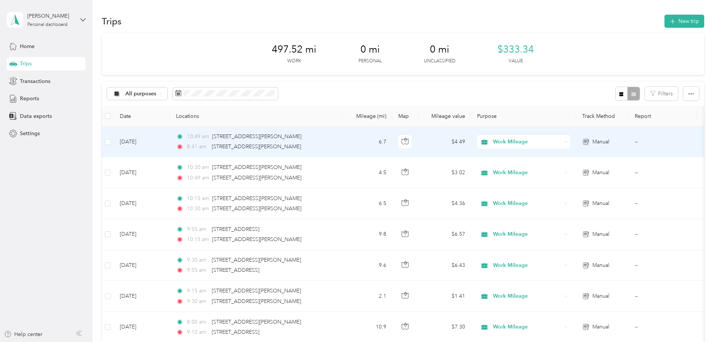
click at [343, 138] on td "10:49 am [STREET_ADDRESS][PERSON_NAME][PERSON_NAME] 8:41 am [STREET_ADDRESS][PE…" at bounding box center [256, 142] width 173 height 31
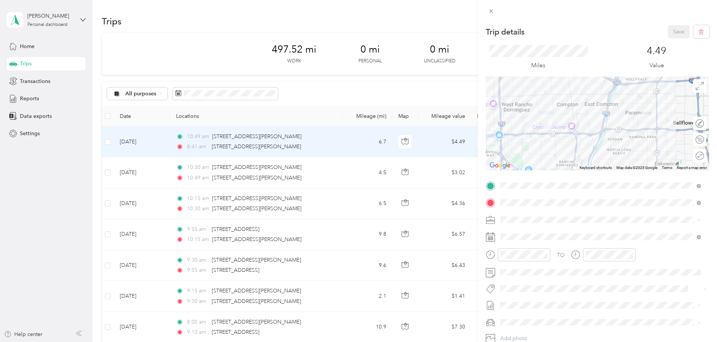
click at [376, 101] on div "Trip details Save This trip cannot be edited because it is either under review,…" at bounding box center [358, 171] width 717 height 342
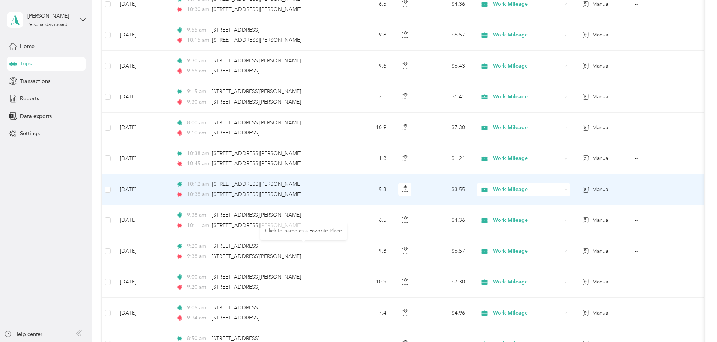
scroll to position [188, 0]
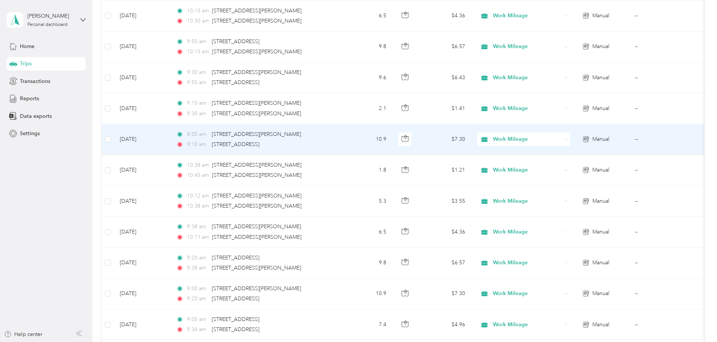
click at [170, 143] on td "[DATE]" at bounding box center [142, 139] width 56 height 31
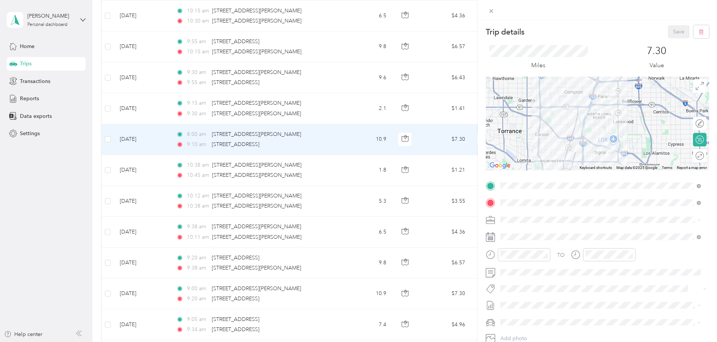
click at [584, 23] on div "Trip details Save This trip cannot be edited because it is either under review,…" at bounding box center [597, 191] width 239 height 342
click at [60, 101] on div "Trip details Save This trip cannot be edited because it is either under review,…" at bounding box center [358, 171] width 717 height 342
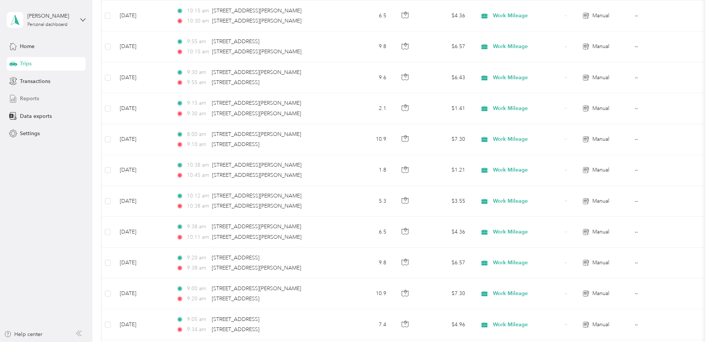
click at [35, 100] on span "Reports" at bounding box center [29, 99] width 19 height 8
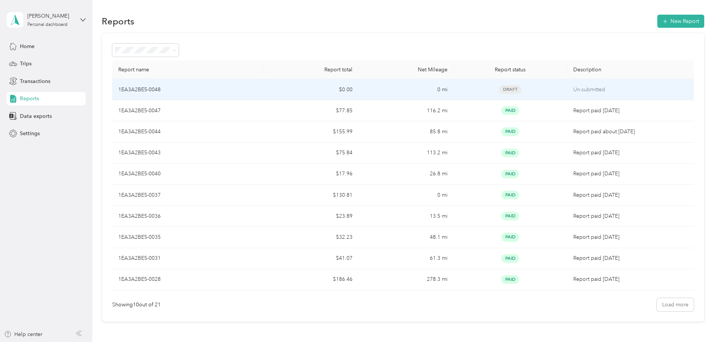
click at [608, 92] on p "Un-submitted" at bounding box center [631, 90] width 115 height 8
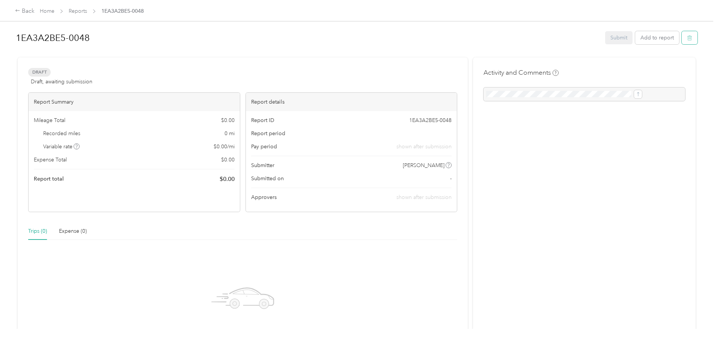
click at [687, 37] on icon "button" at bounding box center [689, 37] width 5 height 5
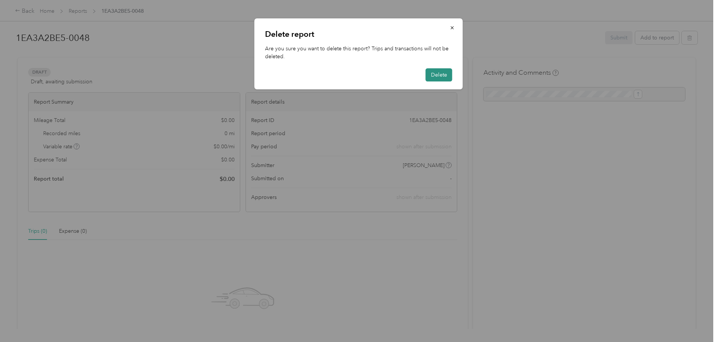
click at [441, 72] on button "Delete" at bounding box center [439, 74] width 27 height 13
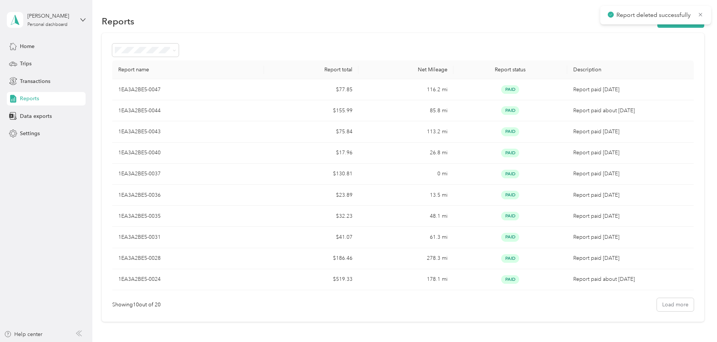
click at [622, 29] on section "Reports New Report Report name Report total Net Mileage Report status Descripti…" at bounding box center [403, 167] width 603 height 309
click at [658, 27] on button "New Report" at bounding box center [681, 21] width 47 height 13
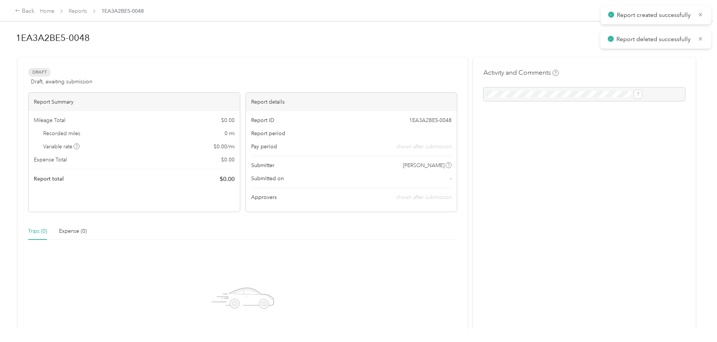
click at [636, 39] on button "Add to report" at bounding box center [658, 37] width 44 height 13
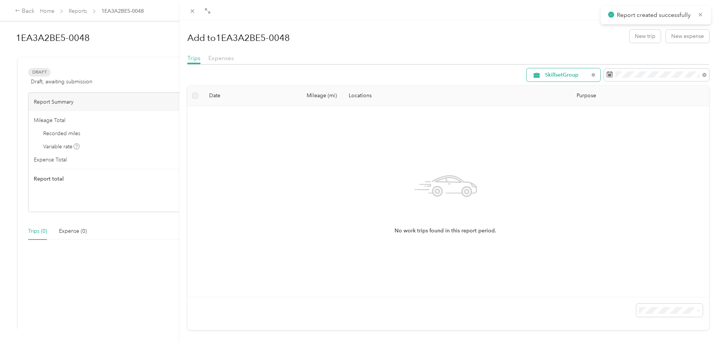
click at [575, 79] on div "SkillsetGroup" at bounding box center [564, 74] width 74 height 13
click at [554, 116] on span "SkillsetGroup" at bounding box center [561, 115] width 42 height 8
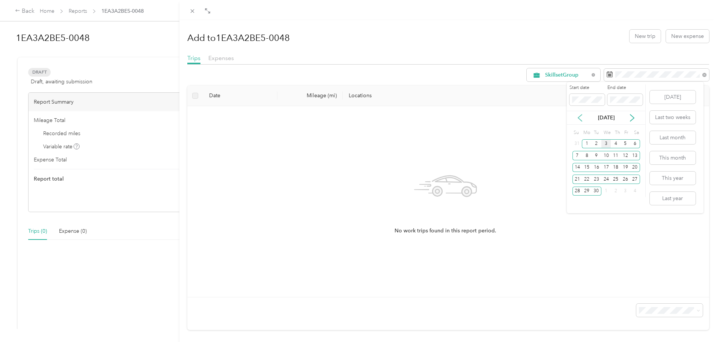
click at [579, 117] on icon at bounding box center [580, 118] width 4 height 7
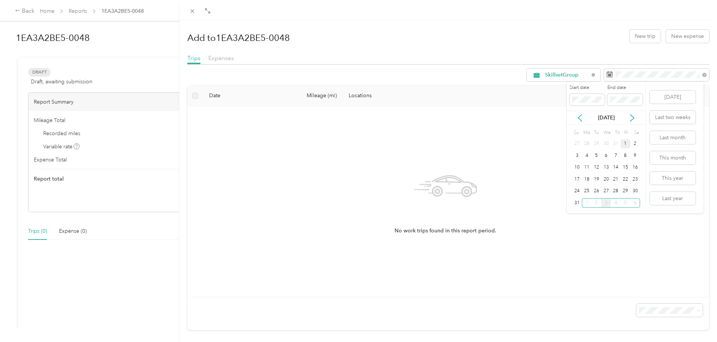
click at [628, 143] on div "1" at bounding box center [626, 143] width 10 height 9
click at [575, 204] on div "31" at bounding box center [578, 202] width 10 height 9
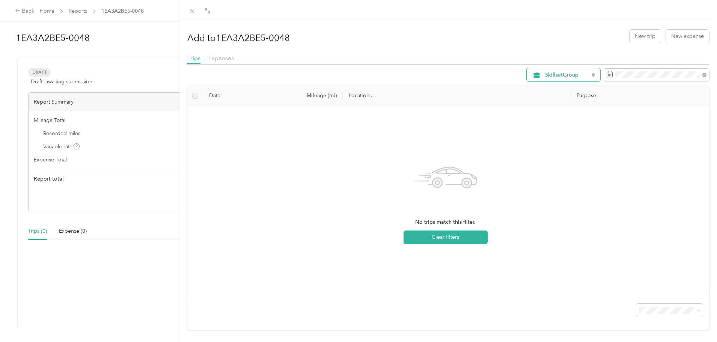
click at [566, 77] on span "SkillsetGroup" at bounding box center [567, 74] width 44 height 5
click at [554, 127] on span "Work Mileage" at bounding box center [565, 127] width 50 height 8
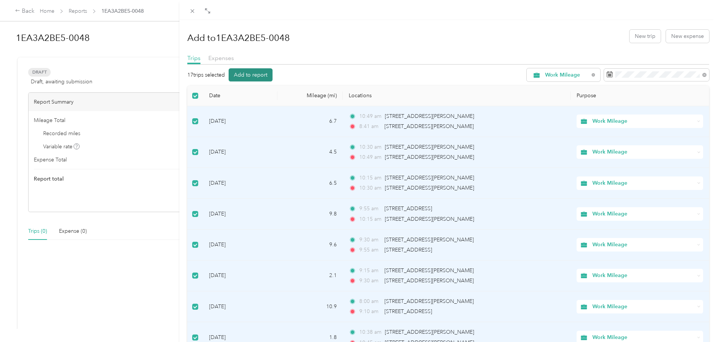
click at [265, 77] on button "Add to report" at bounding box center [251, 74] width 44 height 13
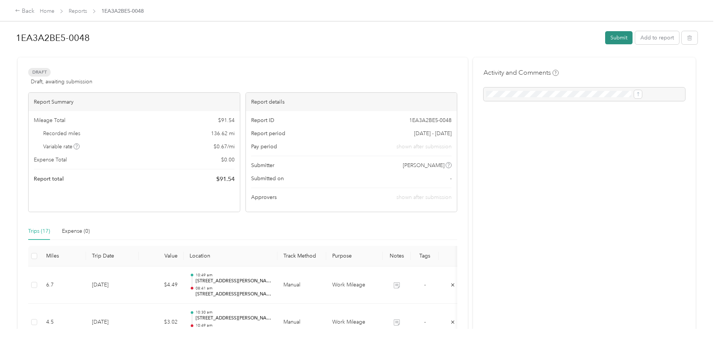
click at [606, 32] on button "Submit" at bounding box center [619, 37] width 27 height 13
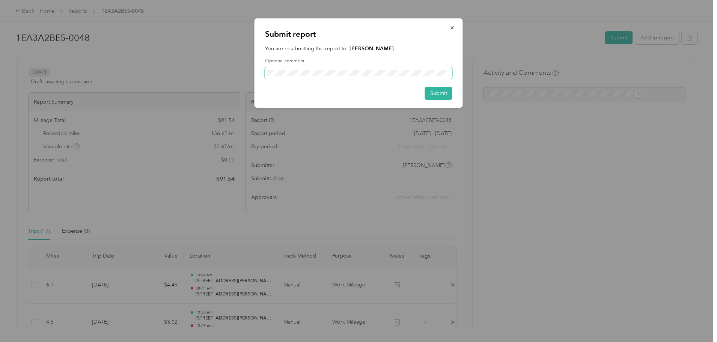
click at [337, 67] on span at bounding box center [358, 73] width 187 height 12
click at [439, 93] on button "Submit" at bounding box center [438, 93] width 27 height 13
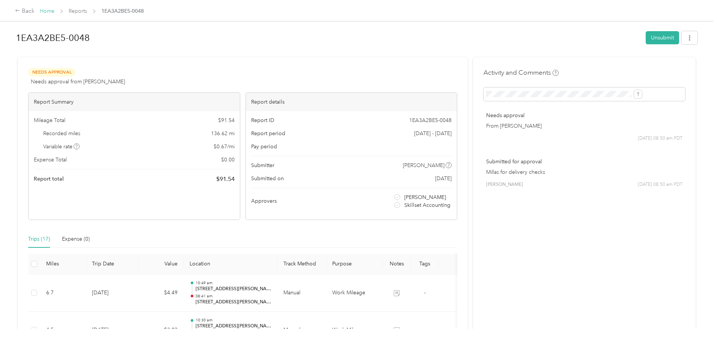
click at [54, 9] on link "Home" at bounding box center [47, 11] width 15 height 6
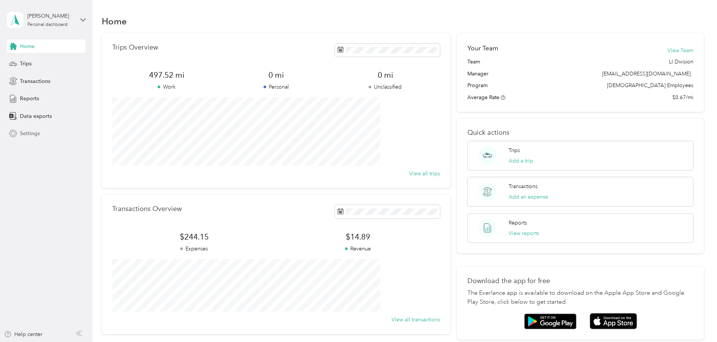
click at [37, 131] on span "Settings" at bounding box center [30, 134] width 20 height 8
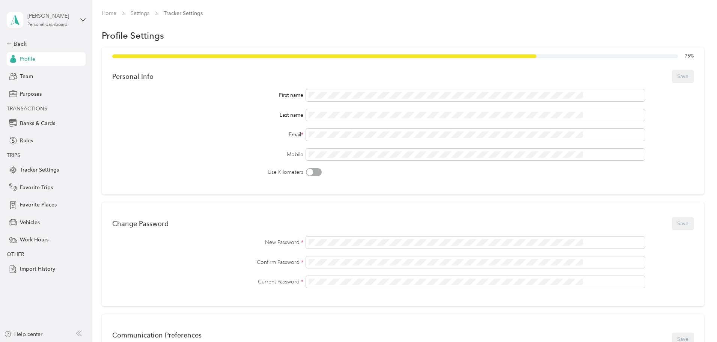
click at [57, 25] on div "Personal dashboard" at bounding box center [47, 25] width 40 height 5
click at [62, 61] on div "Log out" at bounding box center [86, 61] width 148 height 13
